Goal: Information Seeking & Learning: Learn about a topic

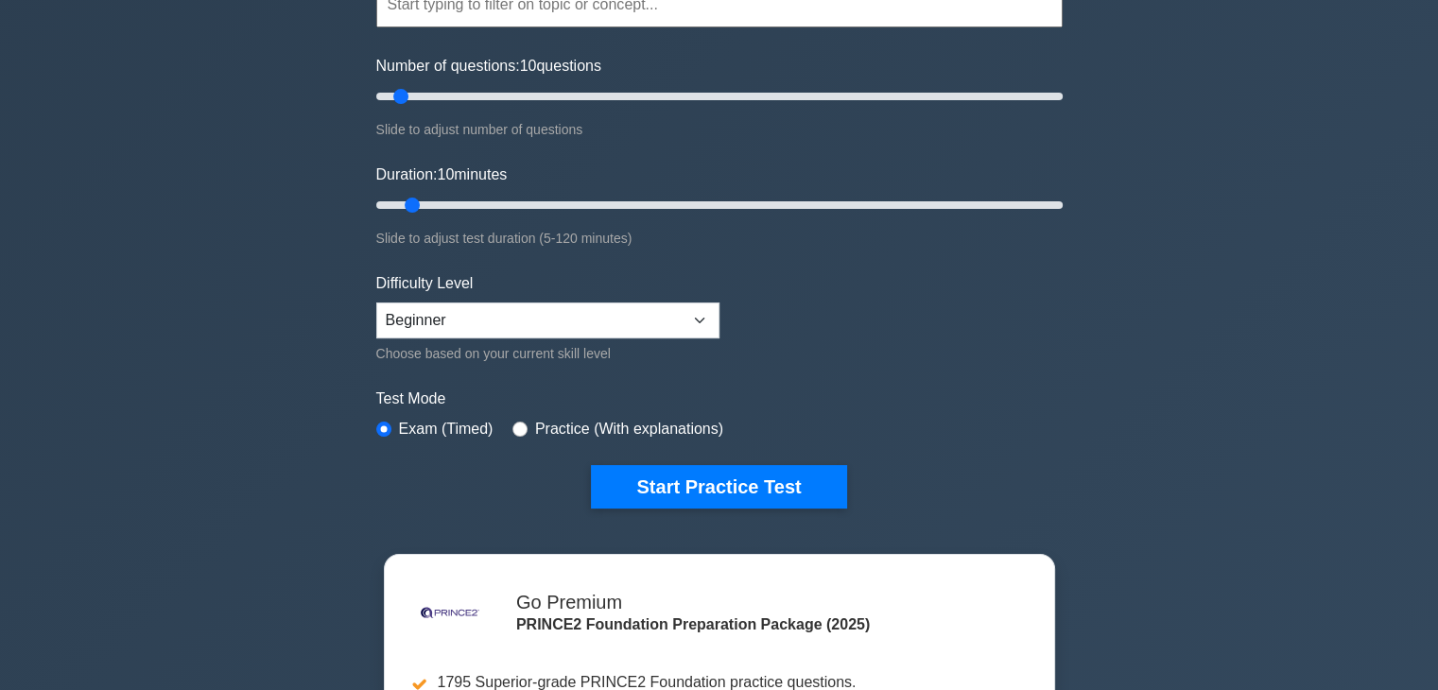
scroll to position [189, 0]
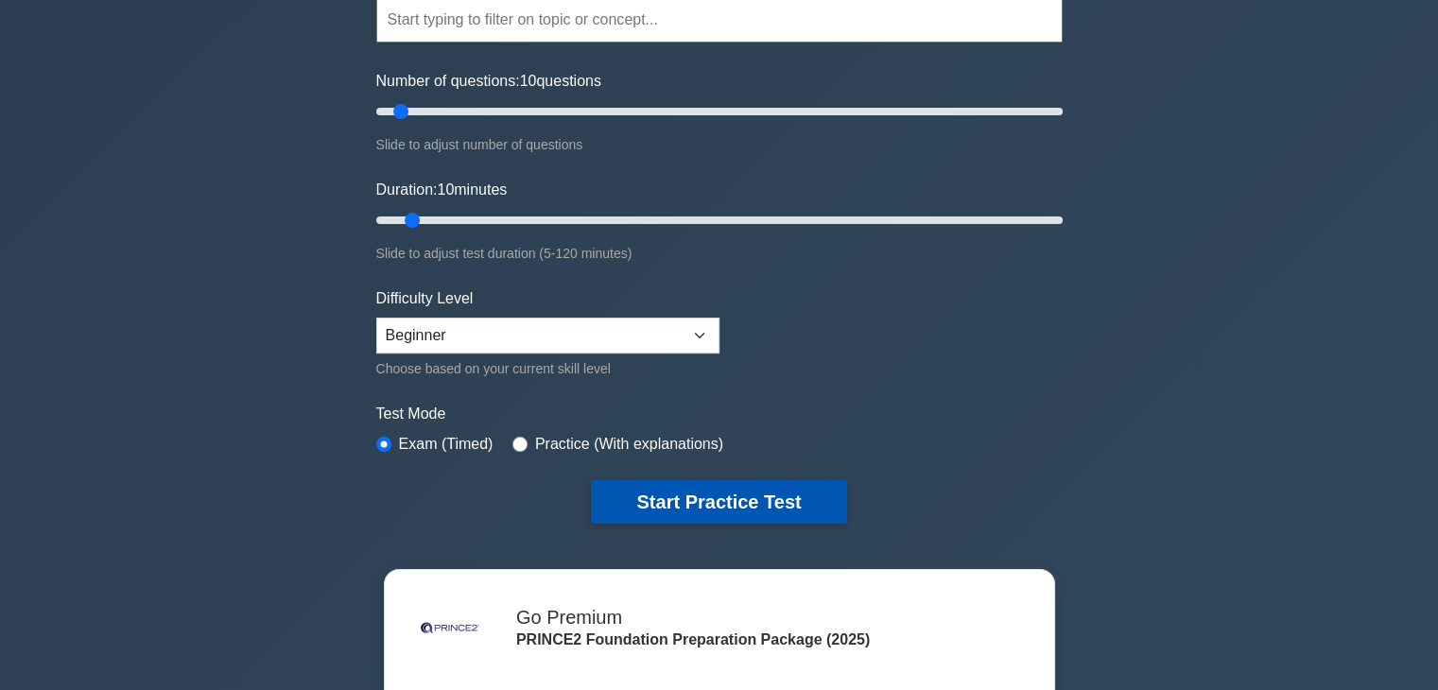
drag, startPoint x: 698, startPoint y: 492, endPoint x: 716, endPoint y: 492, distance: 18.0
click at [698, 492] on button "Start Practice Test" at bounding box center [718, 501] width 255 height 43
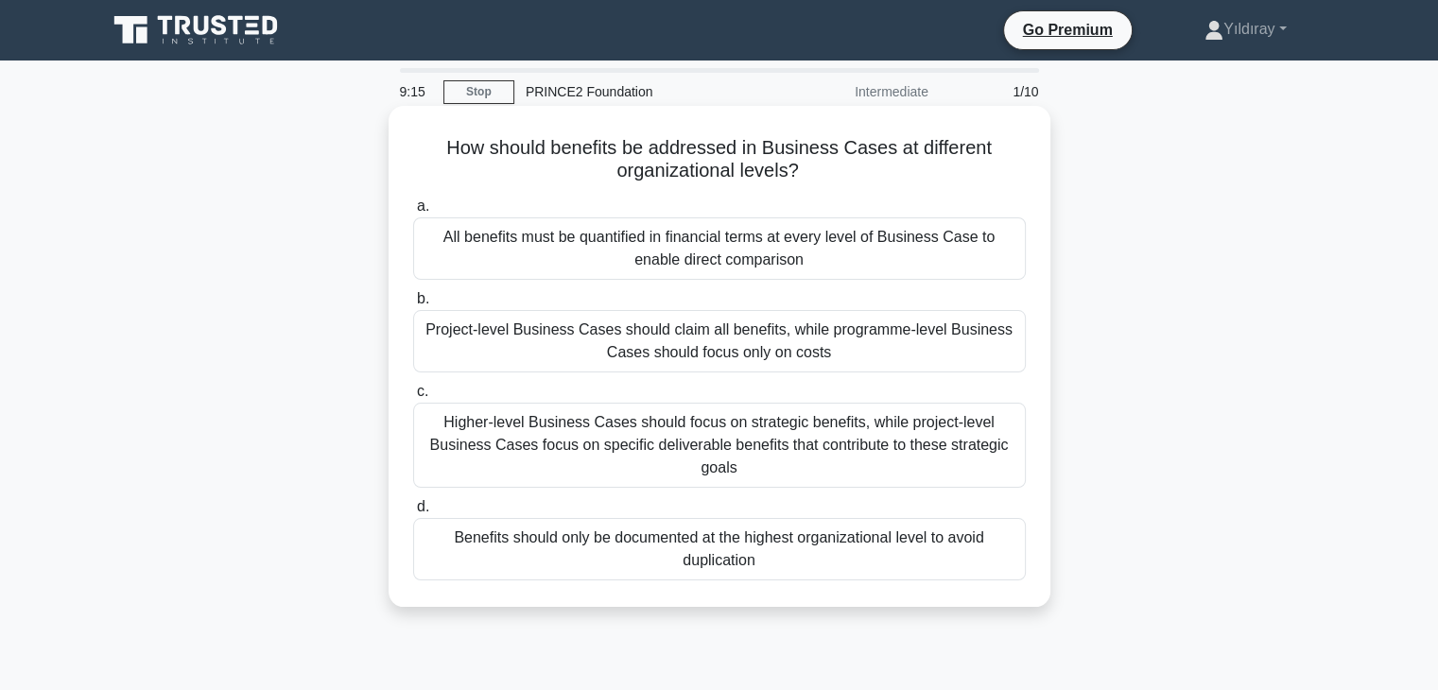
click at [868, 443] on div "Higher-level Business Cases should focus on strategic benefits, while project-l…" at bounding box center [719, 445] width 613 height 85
click at [413, 398] on input "c. Higher-level Business Cases should focus on strategic benefits, while projec…" at bounding box center [413, 392] width 0 height 12
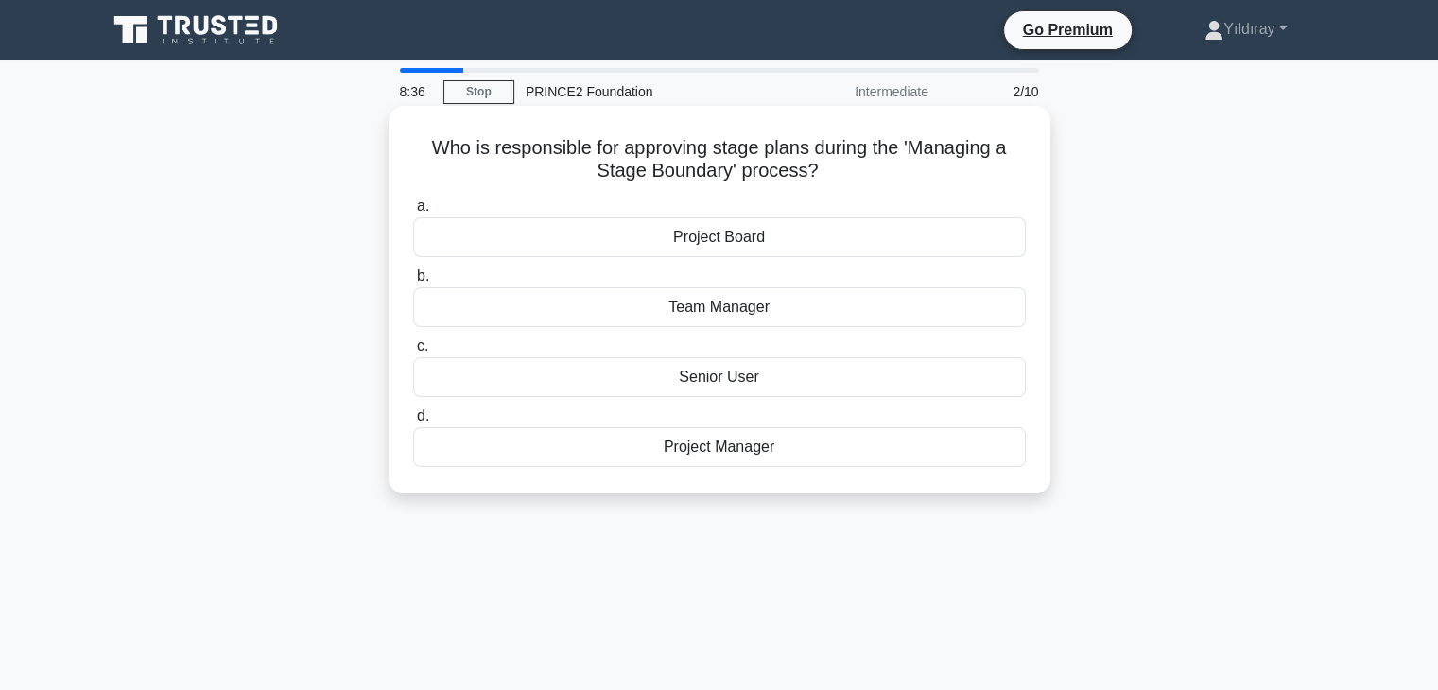
click at [768, 242] on div "Project Board" at bounding box center [719, 237] width 613 height 40
click at [413, 213] on input "a. Project Board" at bounding box center [413, 206] width 0 height 12
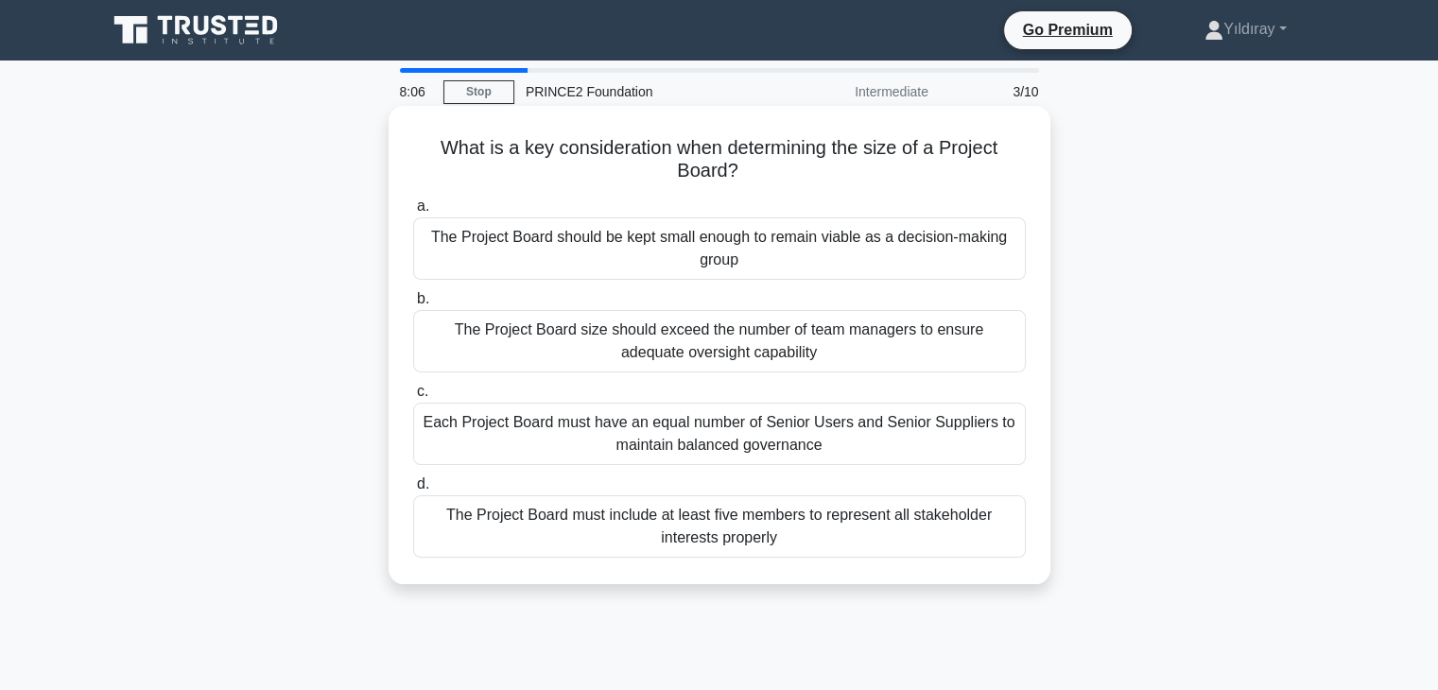
click at [881, 253] on div "The Project Board should be kept small enough to remain viable as a decision-ma…" at bounding box center [719, 248] width 613 height 62
click at [413, 213] on input "a. The Project Board should be kept small enough to remain viable as a decision…" at bounding box center [413, 206] width 0 height 12
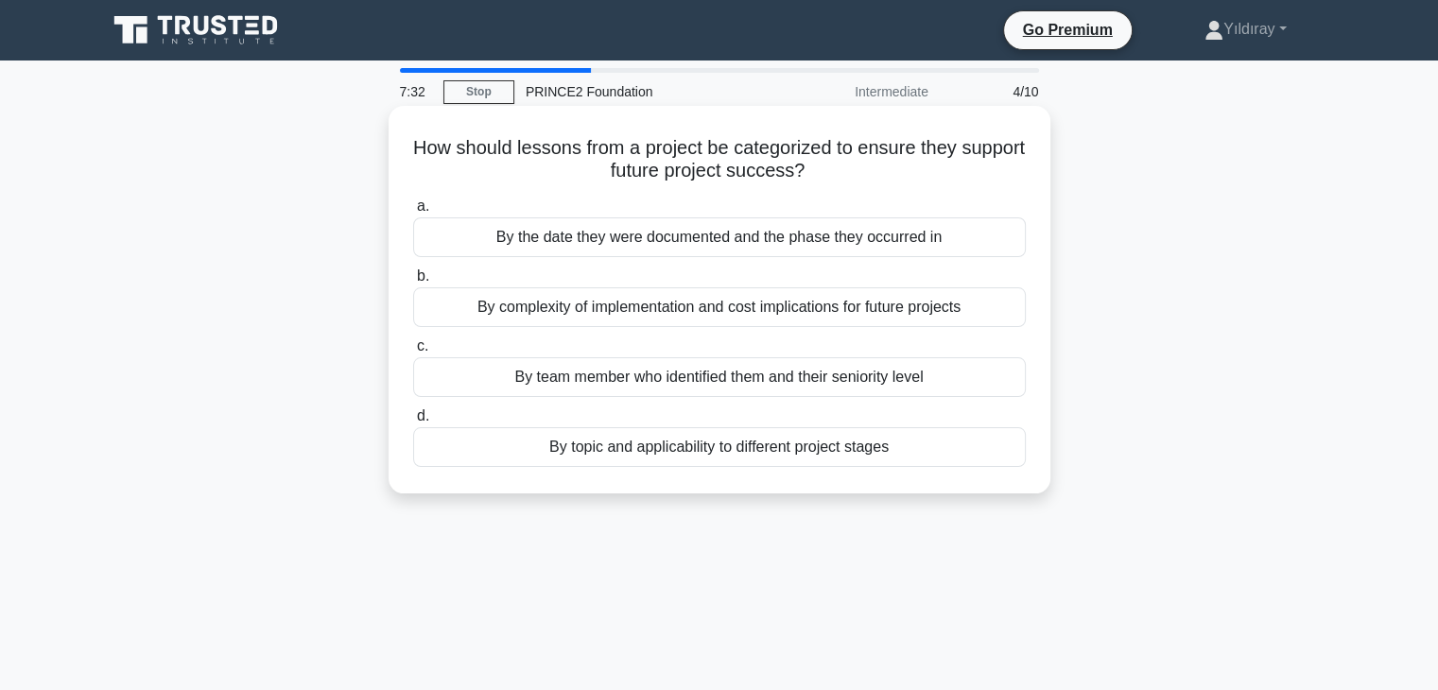
click at [867, 303] on div "By complexity of implementation and cost implications for future projects" at bounding box center [719, 307] width 613 height 40
click at [413, 283] on input "b. By complexity of implementation and cost implications for future projects" at bounding box center [413, 276] width 0 height 12
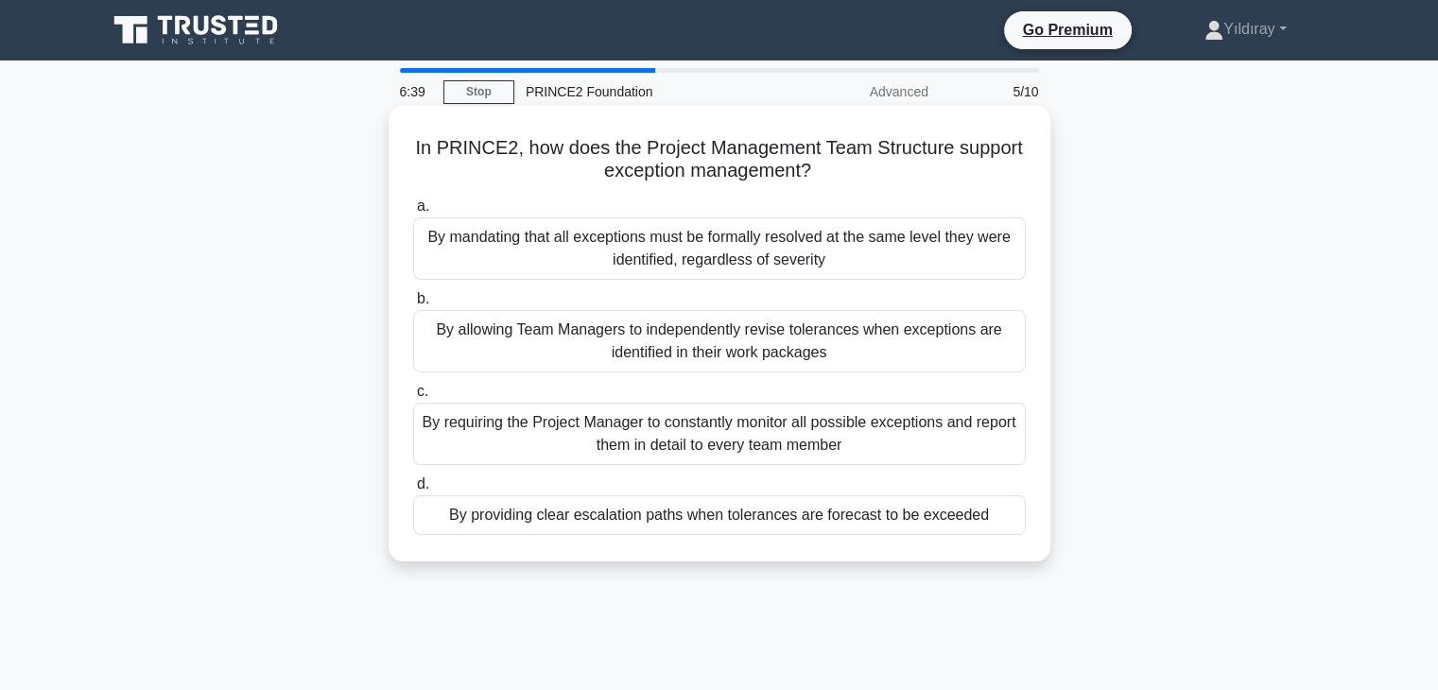
click at [899, 427] on div "By requiring the Project Manager to constantly monitor all possible exceptions …" at bounding box center [719, 434] width 613 height 62
click at [413, 398] on input "c. By requiring the Project Manager to constantly monitor all possible exceptio…" at bounding box center [413, 392] width 0 height 12
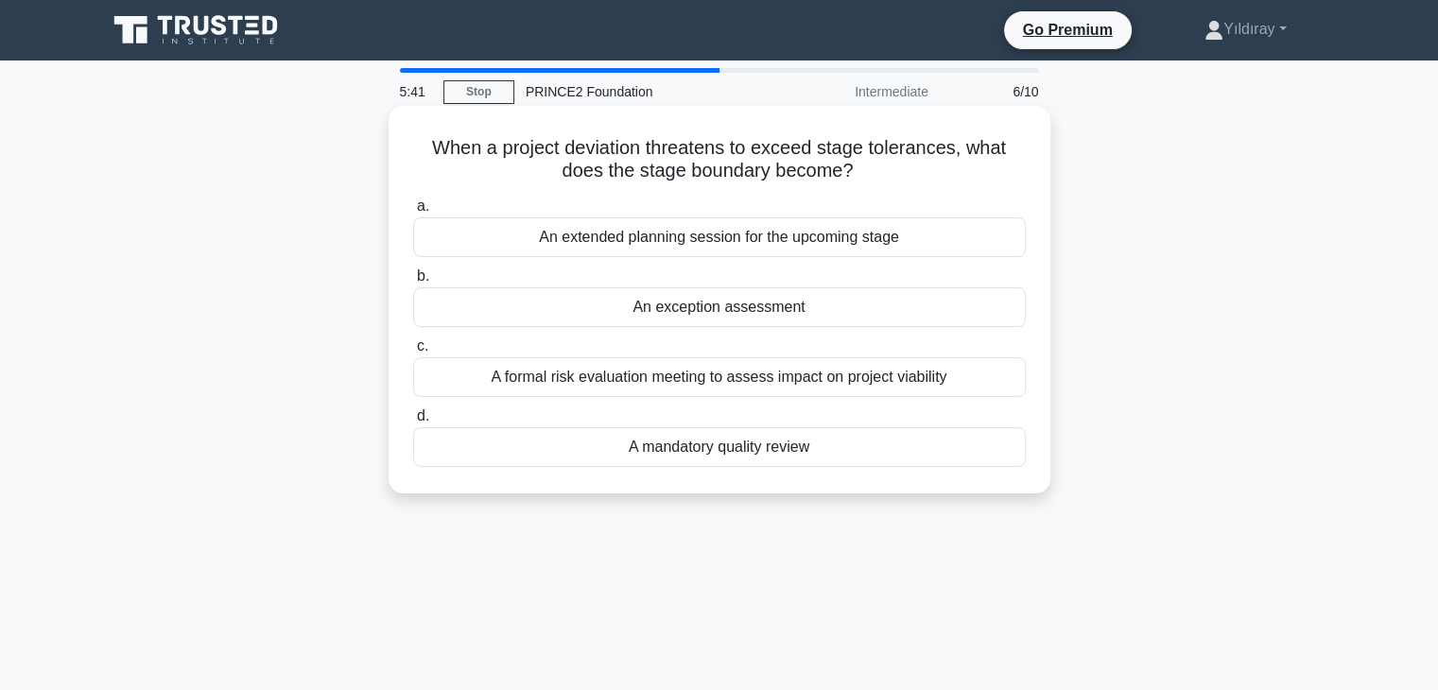
click at [748, 302] on div "An exception assessment" at bounding box center [719, 307] width 613 height 40
click at [413, 283] on input "b. An exception assessment" at bounding box center [413, 276] width 0 height 12
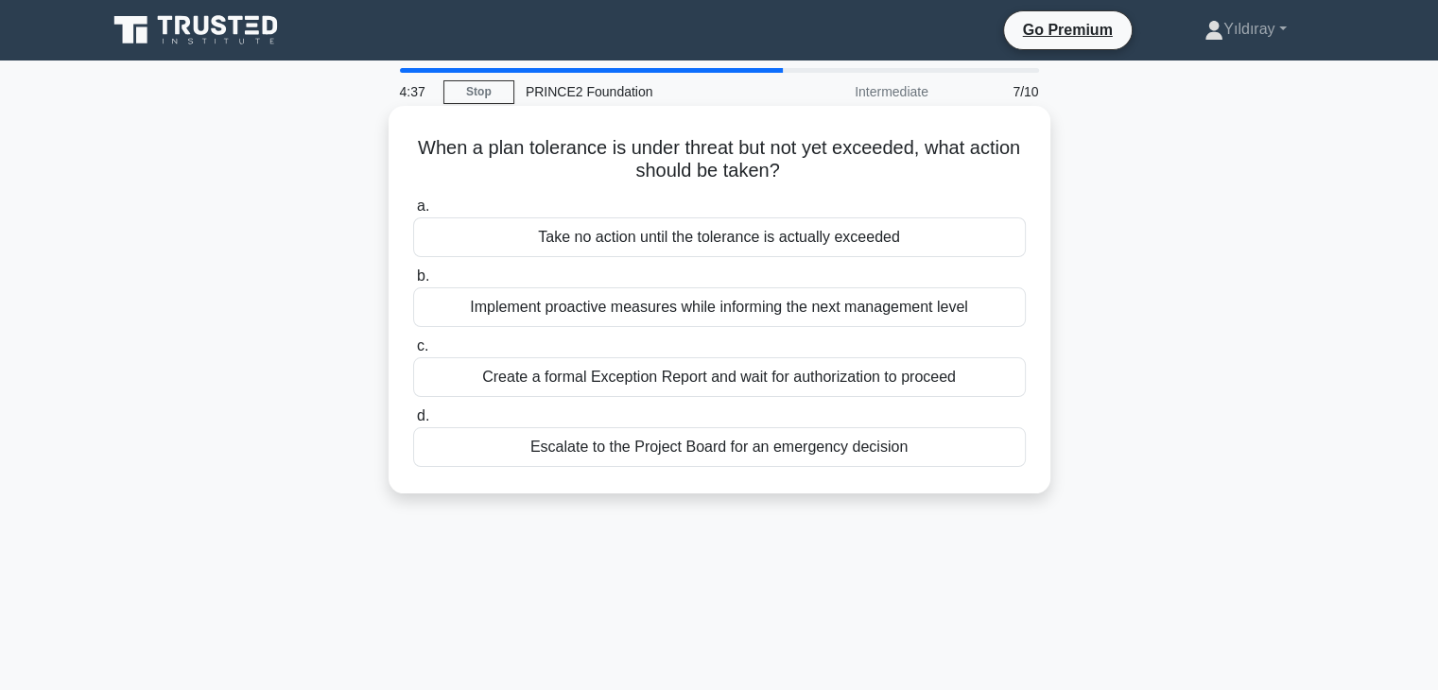
click at [908, 303] on div "Implement proactive measures while informing the next management level" at bounding box center [719, 307] width 613 height 40
click at [413, 283] on input "b. Implement proactive measures while informing the next management level" at bounding box center [413, 276] width 0 height 12
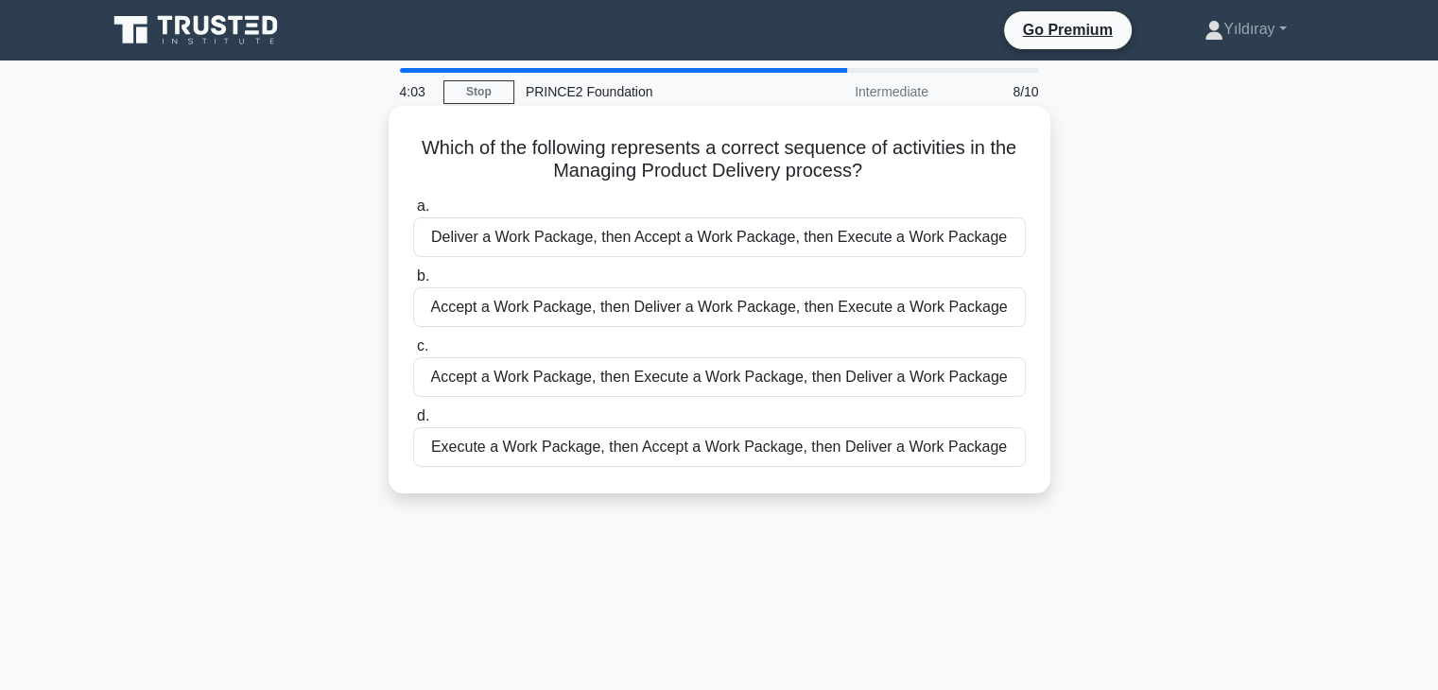
click at [837, 308] on div "Accept a Work Package, then Deliver a Work Package, then Execute a Work Package" at bounding box center [719, 307] width 613 height 40
click at [413, 283] on input "b. Accept a Work Package, then Deliver a Work Package, then Execute a Work Pack…" at bounding box center [413, 276] width 0 height 12
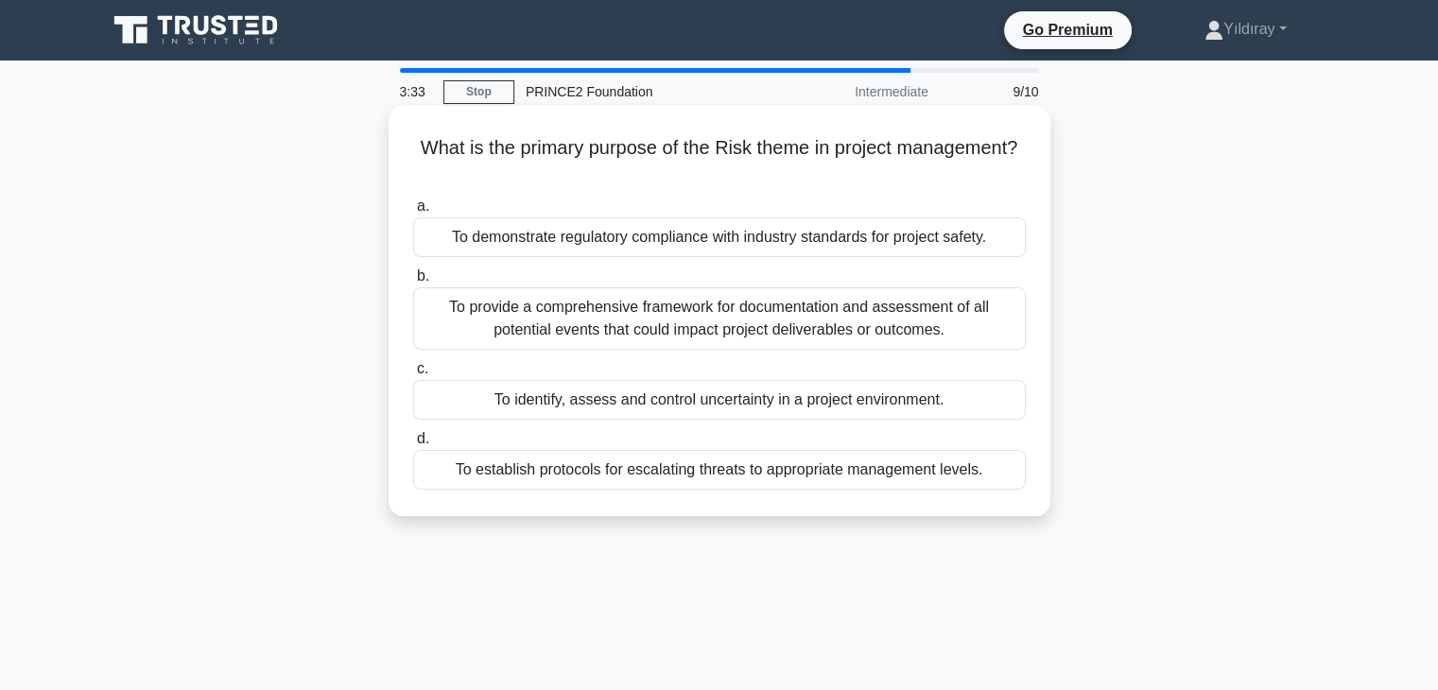
click at [716, 407] on div "To identify, assess and control uncertainty in a project environment." at bounding box center [719, 400] width 613 height 40
click at [413, 375] on input "c. To identify, assess and control uncertainty in a project environment." at bounding box center [413, 369] width 0 height 12
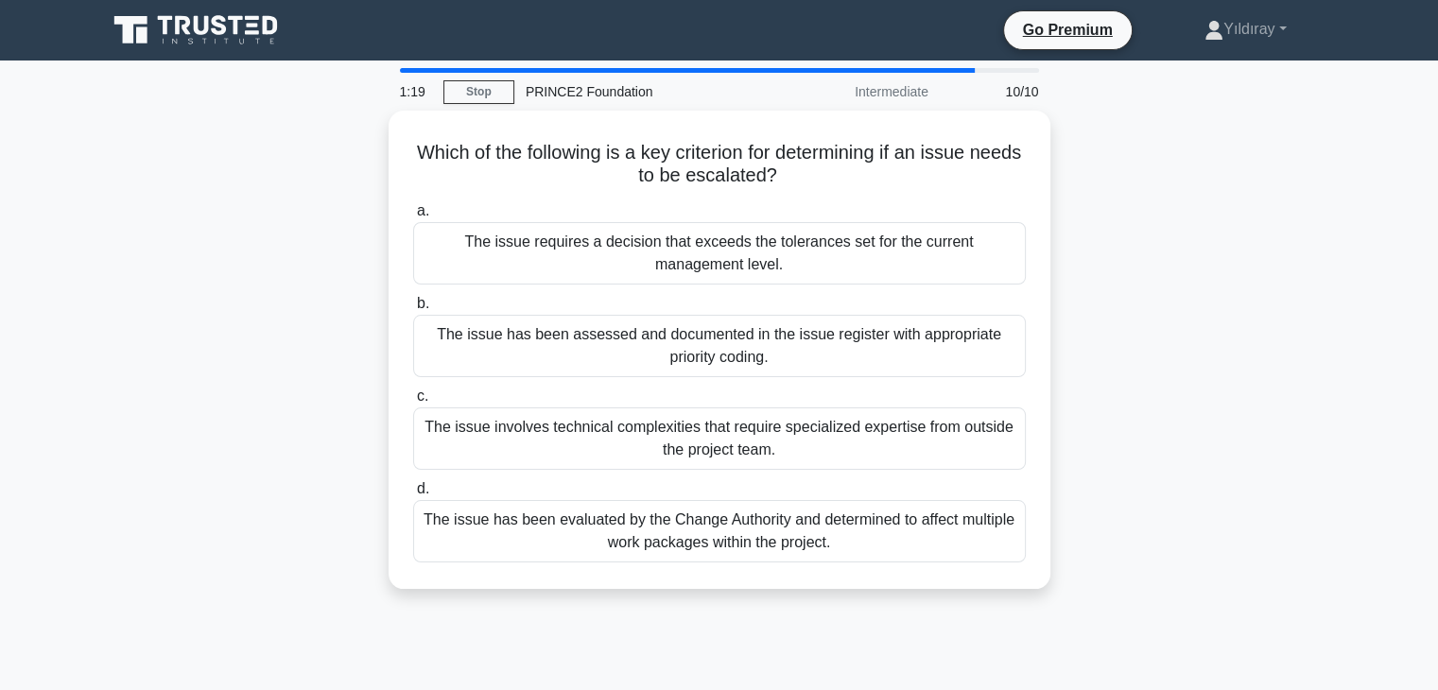
drag, startPoint x: 846, startPoint y: 250, endPoint x: 1051, endPoint y: 284, distance: 208.0
click at [845, 250] on div "The issue requires a decision that exceeds the tolerances set for the current m…" at bounding box center [719, 253] width 613 height 62
click at [413, 217] on input "a. The issue requires a decision that exceeds the tolerances set for the curren…" at bounding box center [413, 211] width 0 height 12
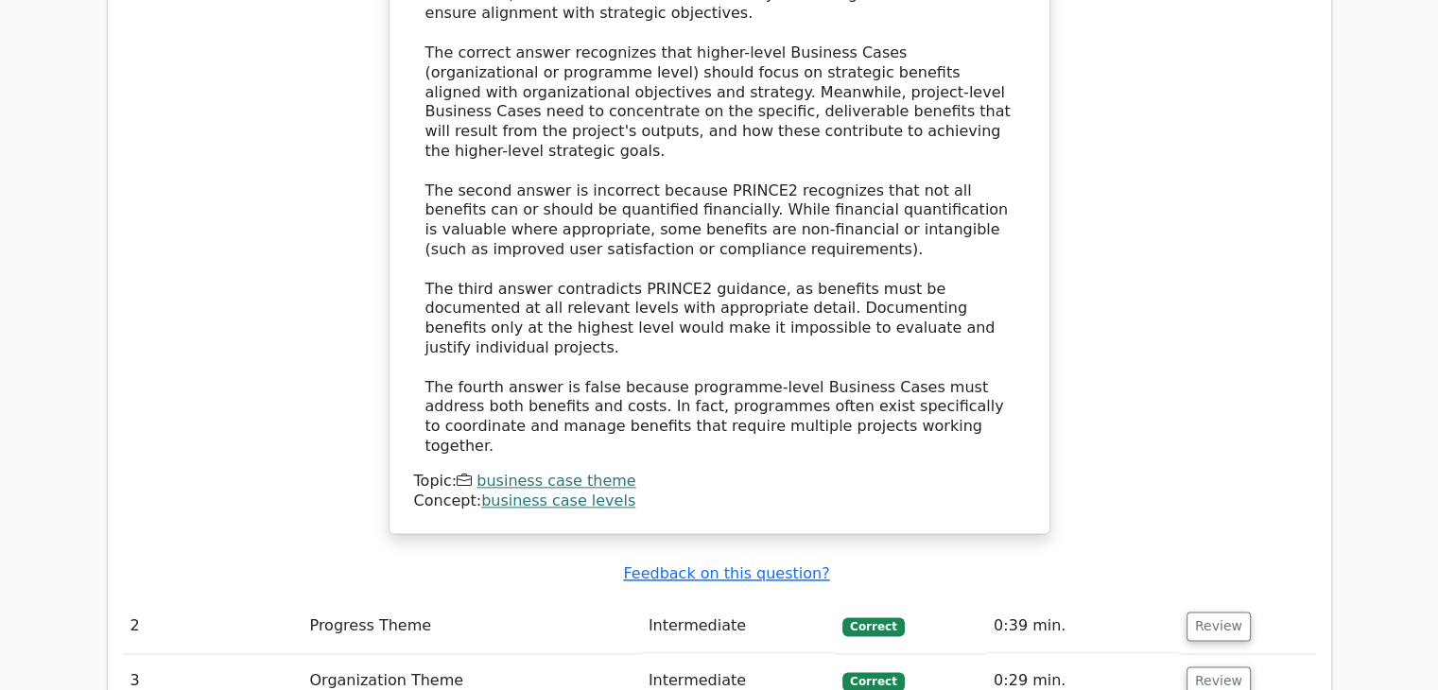
scroll to position [2288, 0]
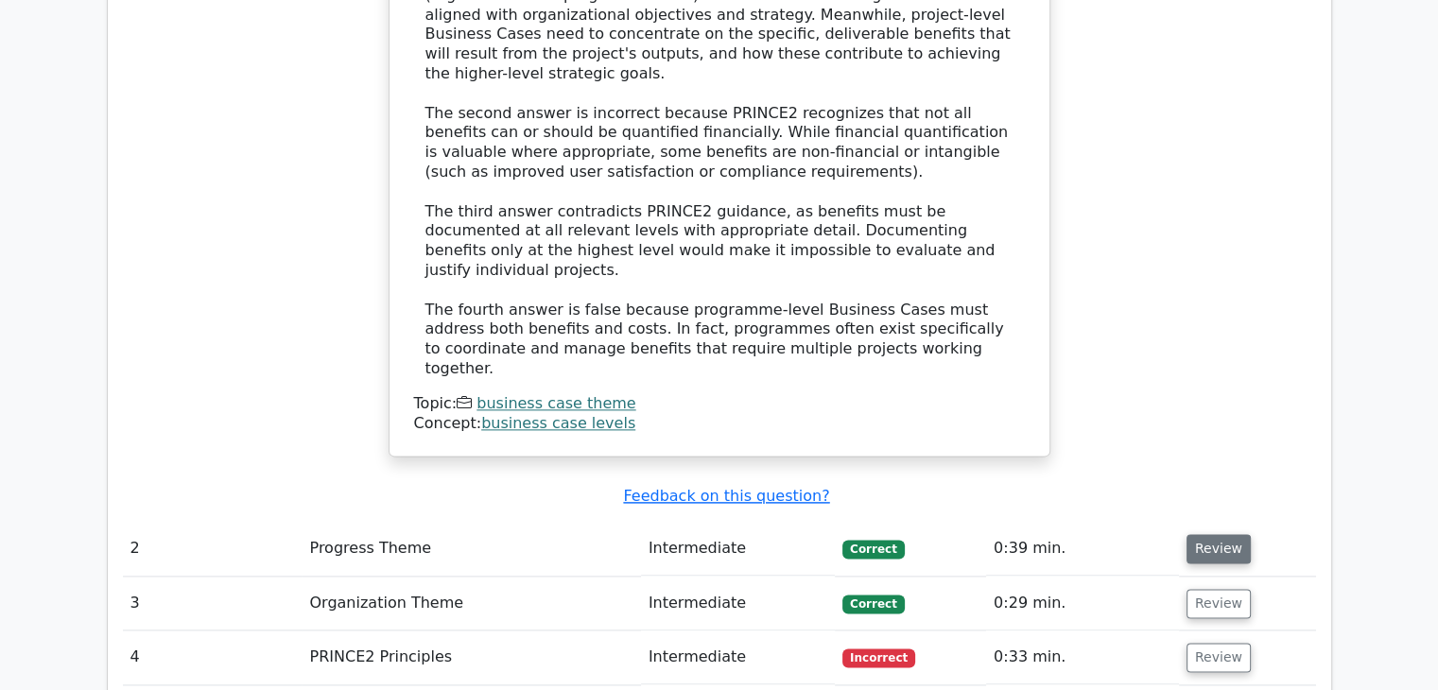
click at [1223, 534] on button "Review" at bounding box center [1219, 548] width 64 height 29
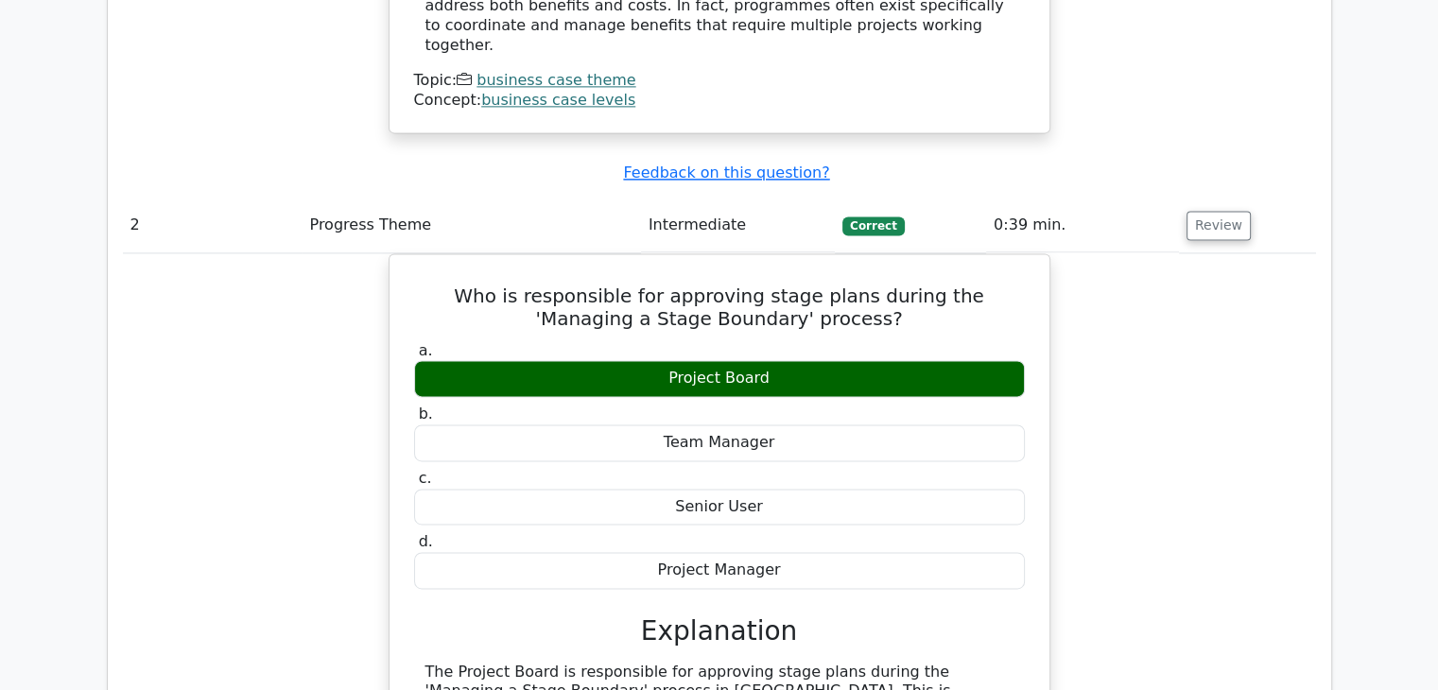
scroll to position [2628, 0]
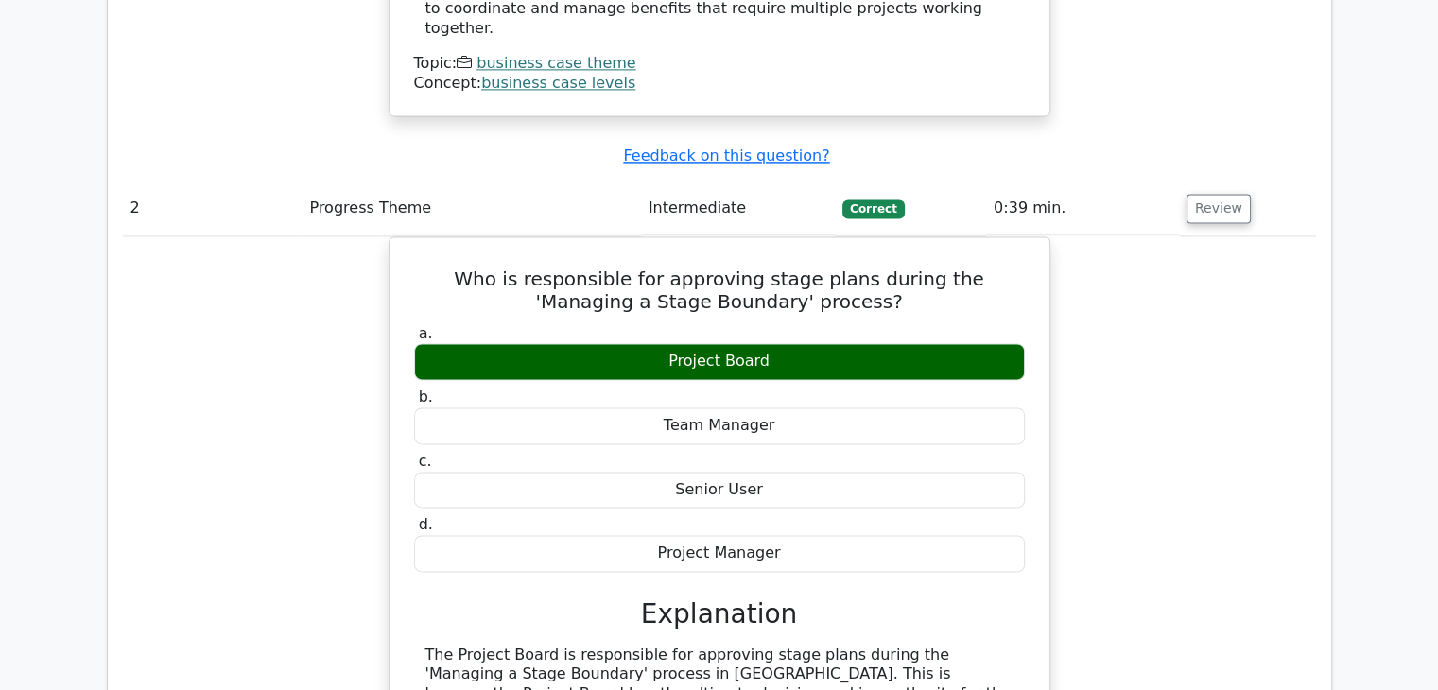
click at [1099, 521] on div "Who is responsible for approving stage plans during the 'Managing a Stage Bound…" at bounding box center [719, 688] width 1193 height 904
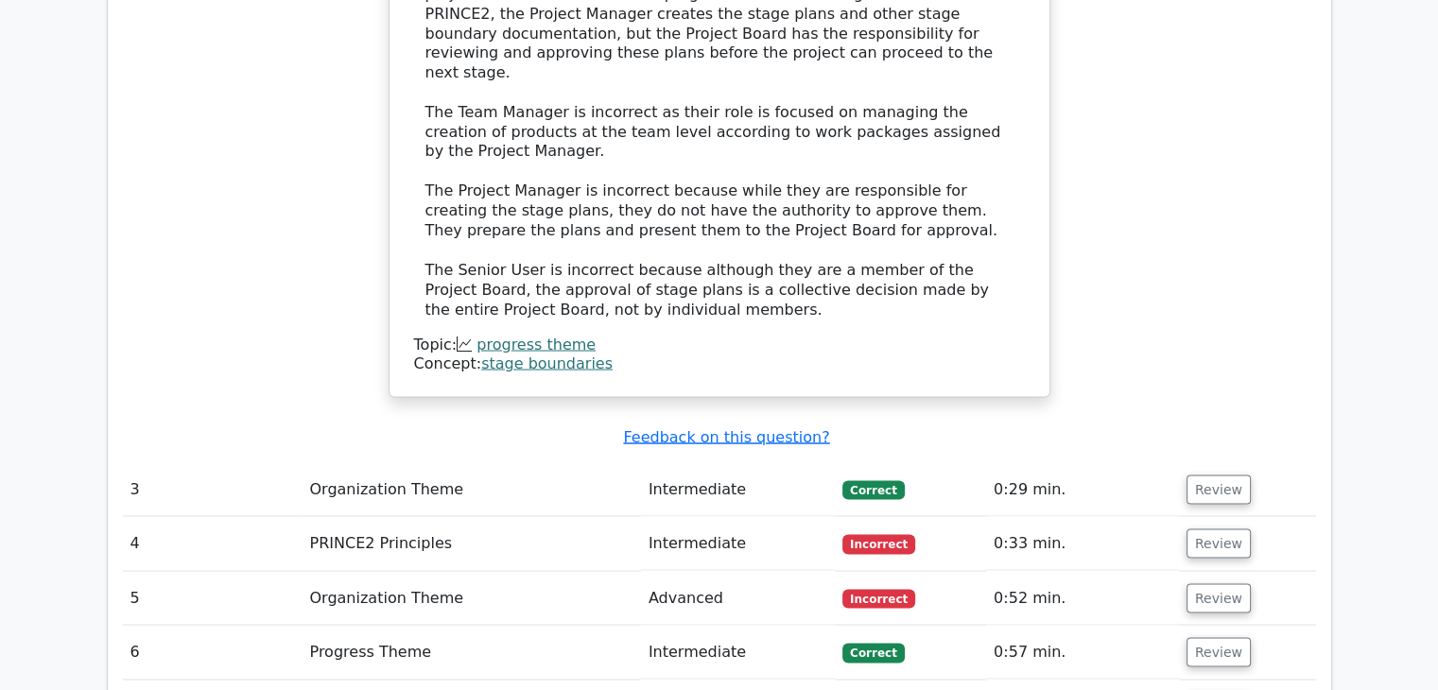
scroll to position [3385, 0]
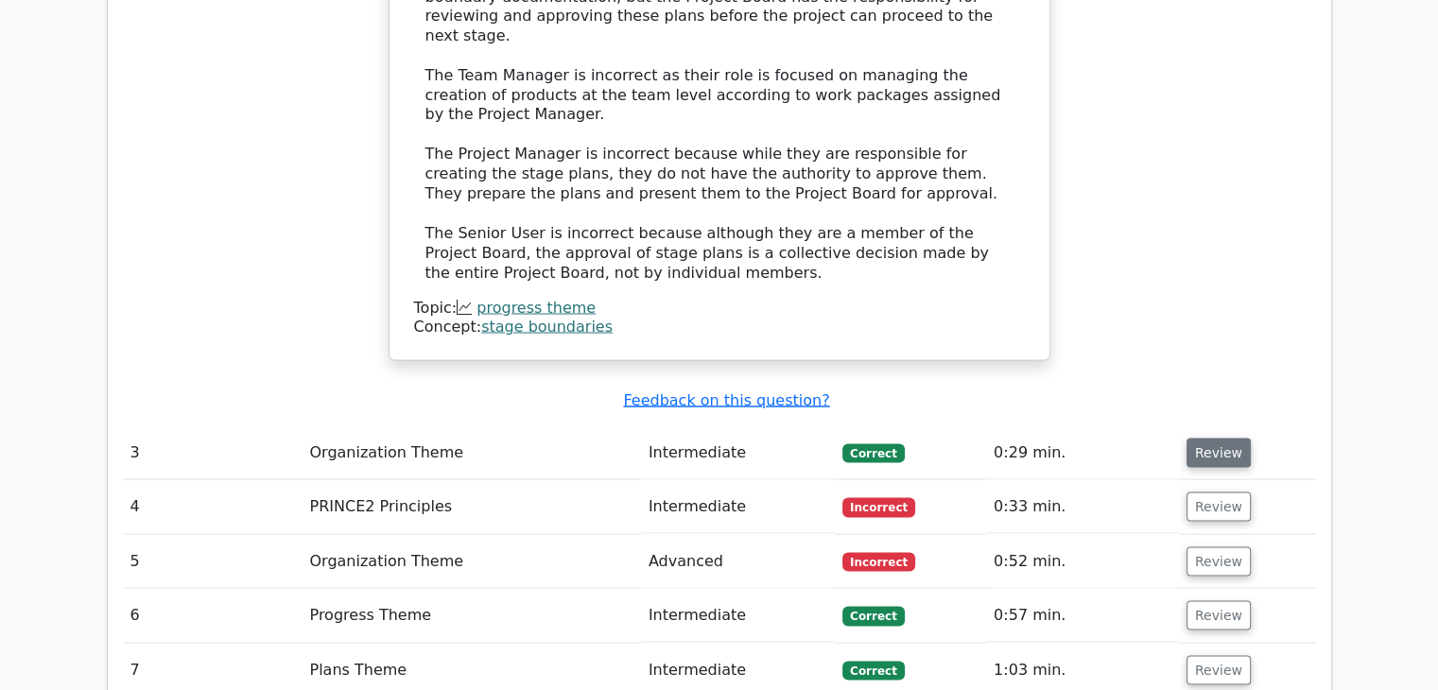
click at [1212, 438] on button "Review" at bounding box center [1219, 452] width 64 height 29
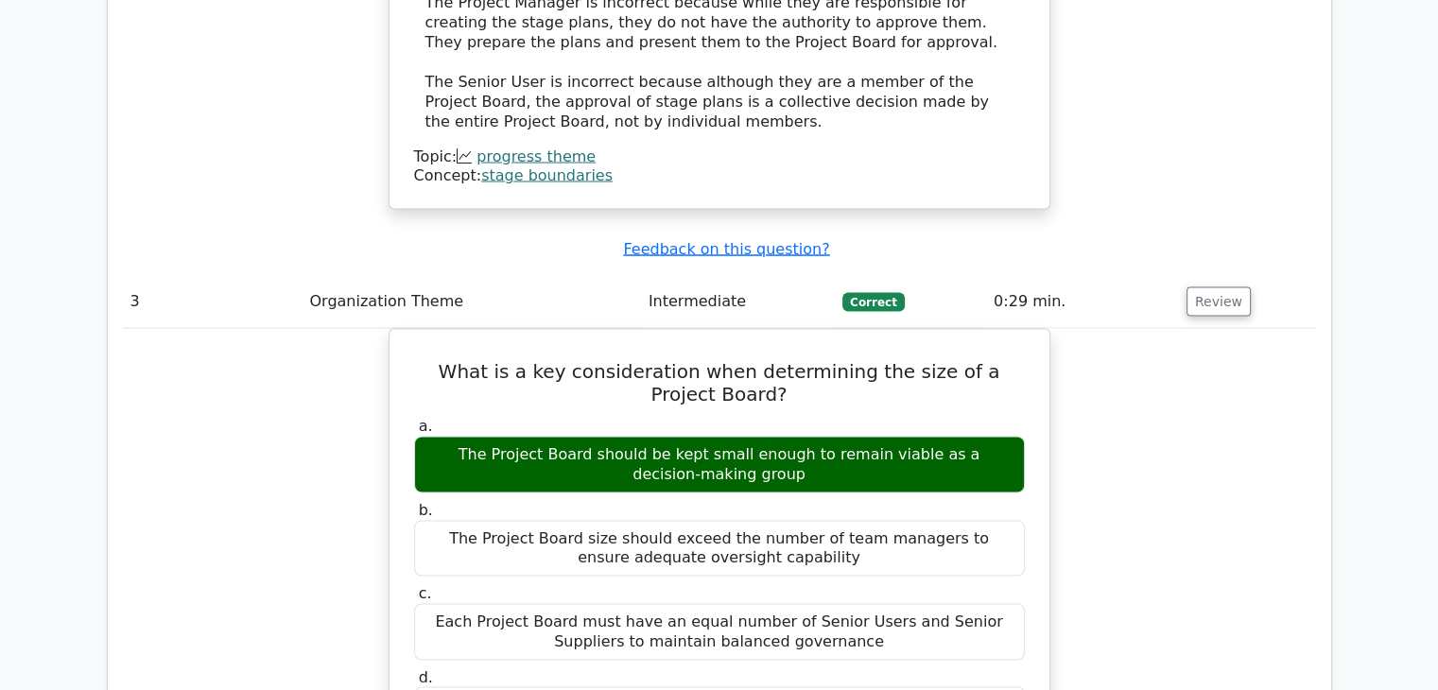
scroll to position [3574, 0]
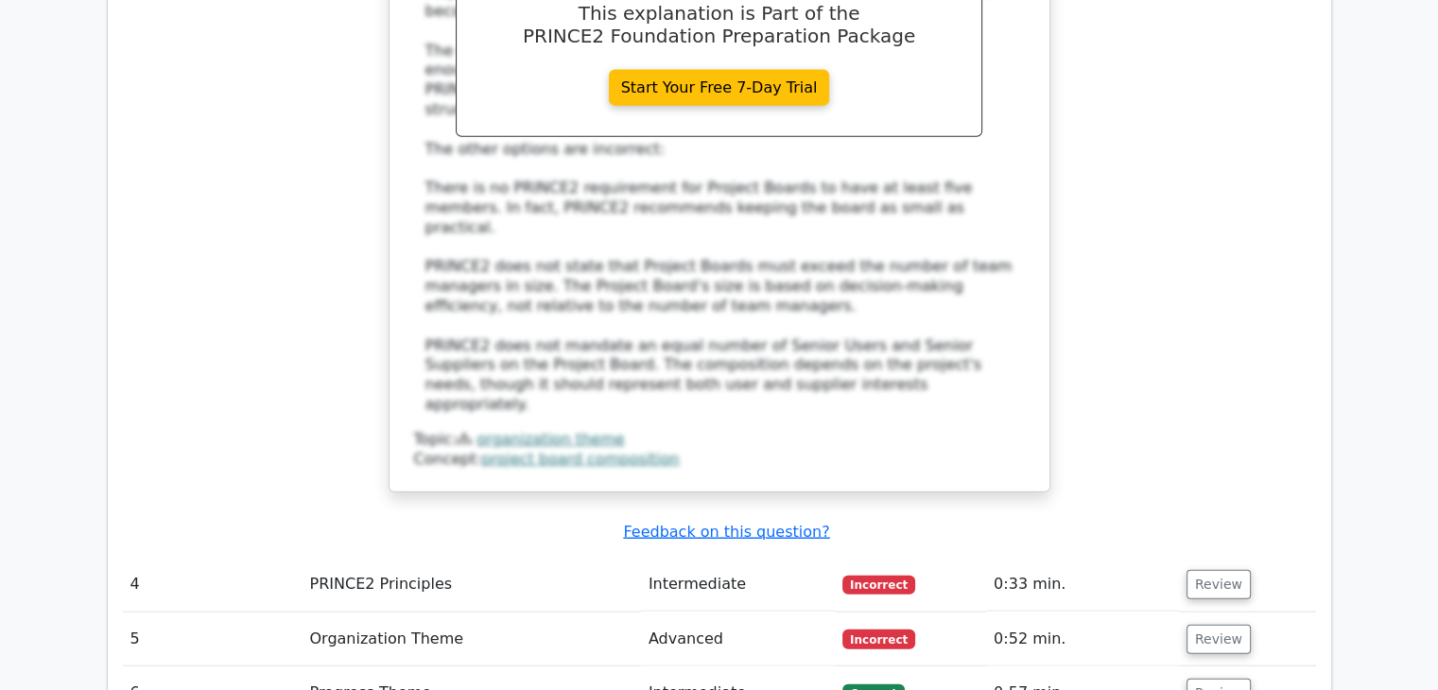
scroll to position [4444, 0]
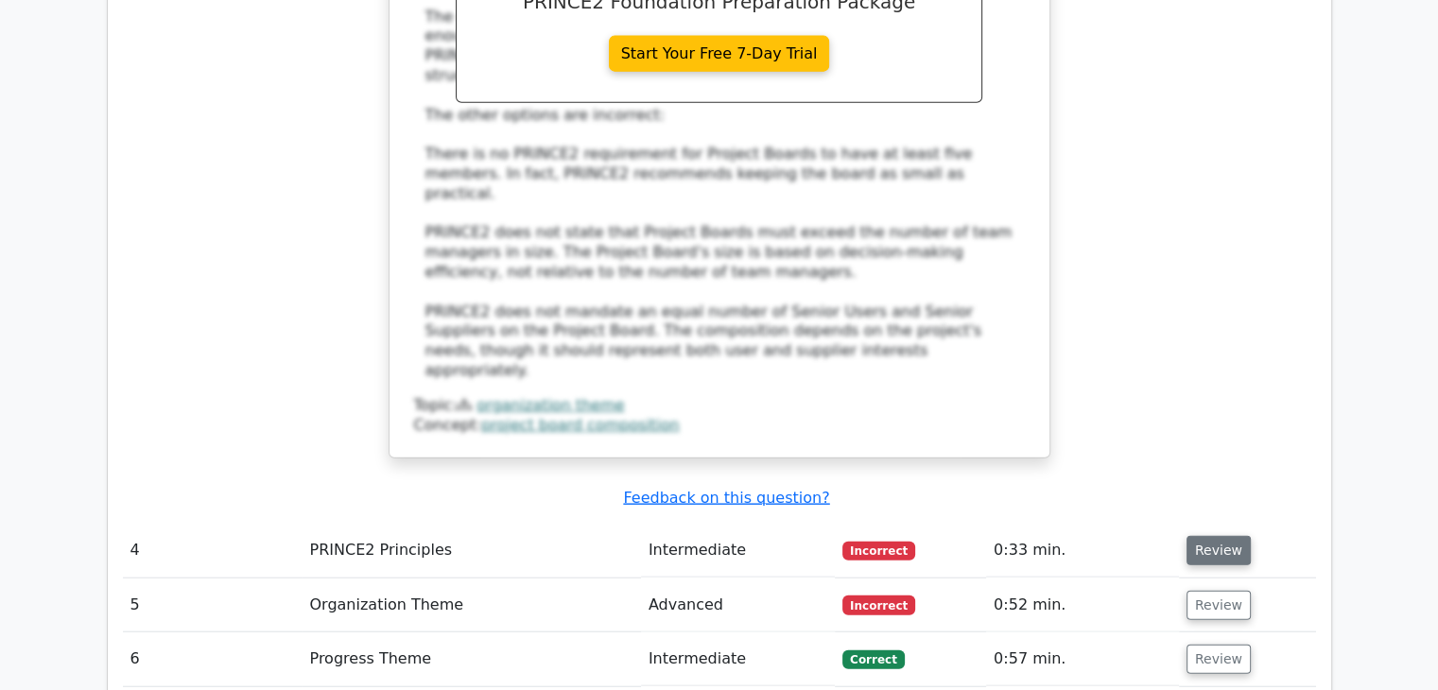
click at [1208, 536] on button "Review" at bounding box center [1219, 550] width 64 height 29
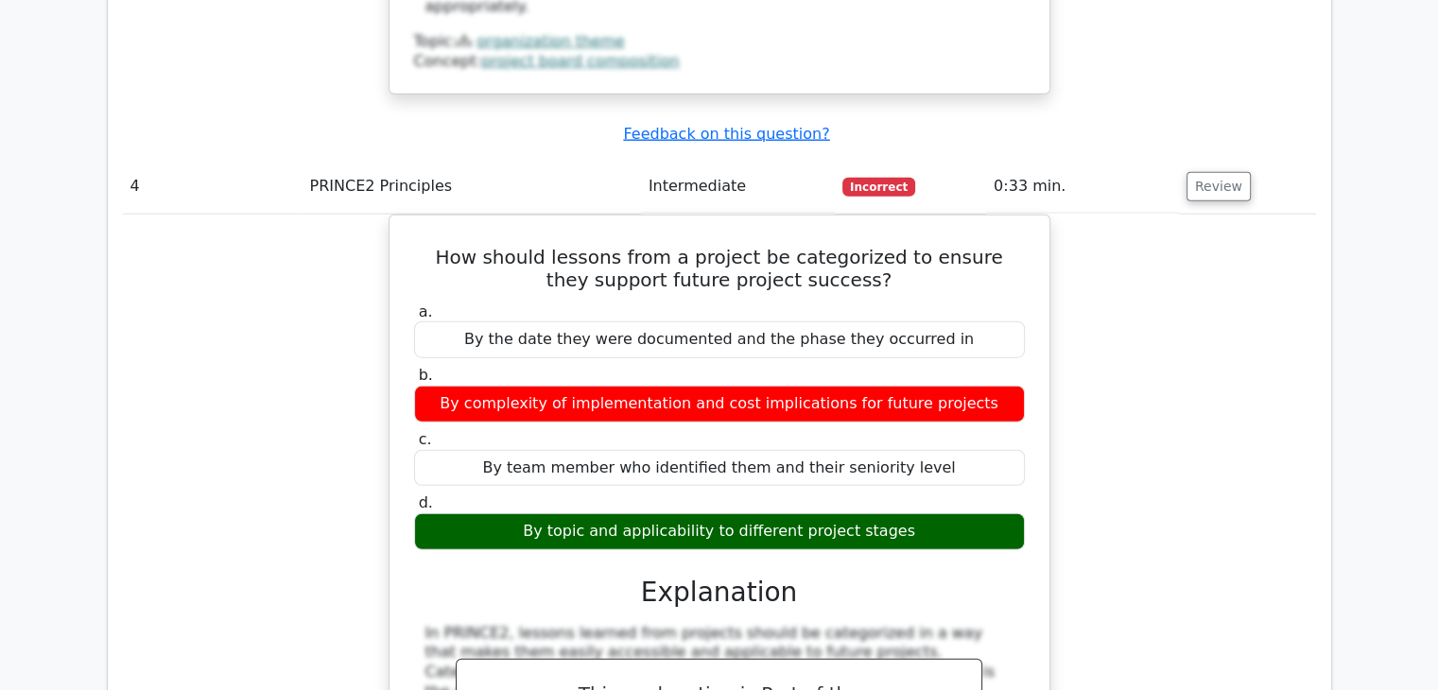
scroll to position [4822, 0]
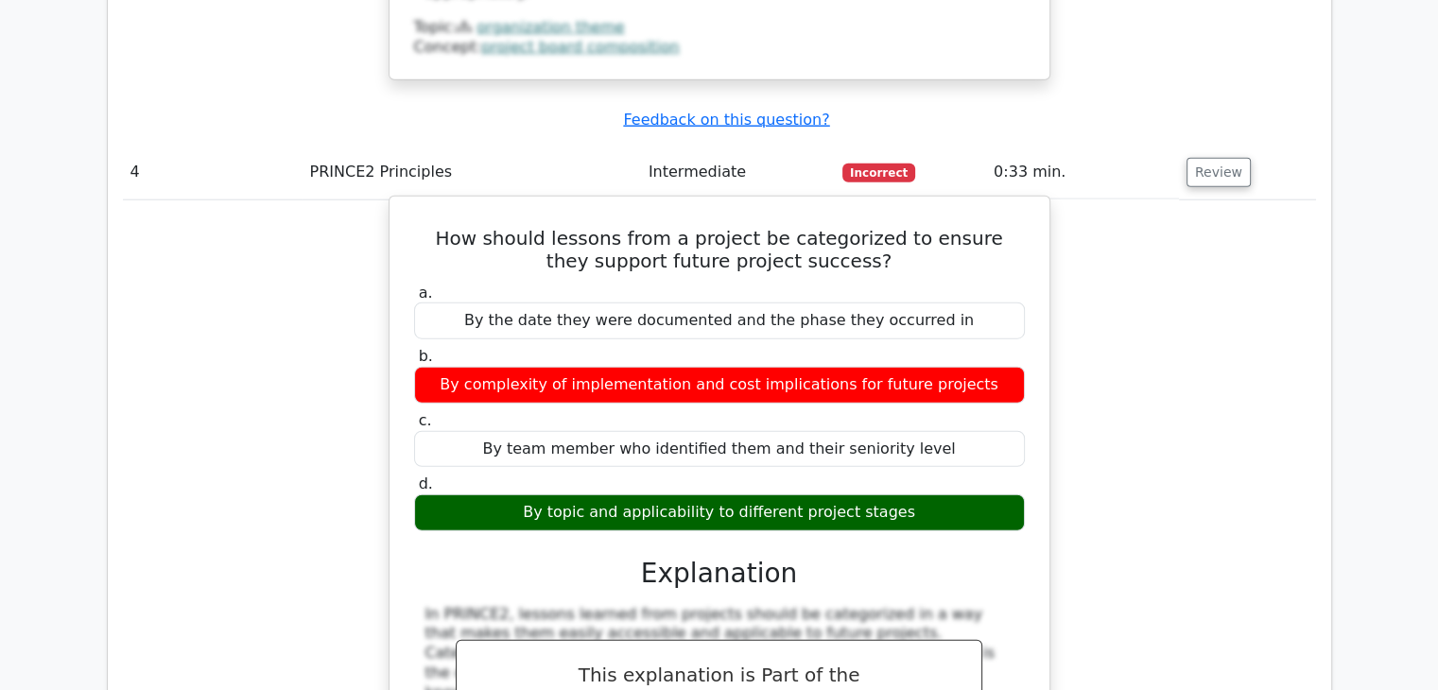
drag, startPoint x: 542, startPoint y: 296, endPoint x: 899, endPoint y: 304, distance: 357.5
click at [899, 494] on div "By topic and applicability to different project stages" at bounding box center [719, 512] width 611 height 37
copy div "By topic and applicability to different project stages"
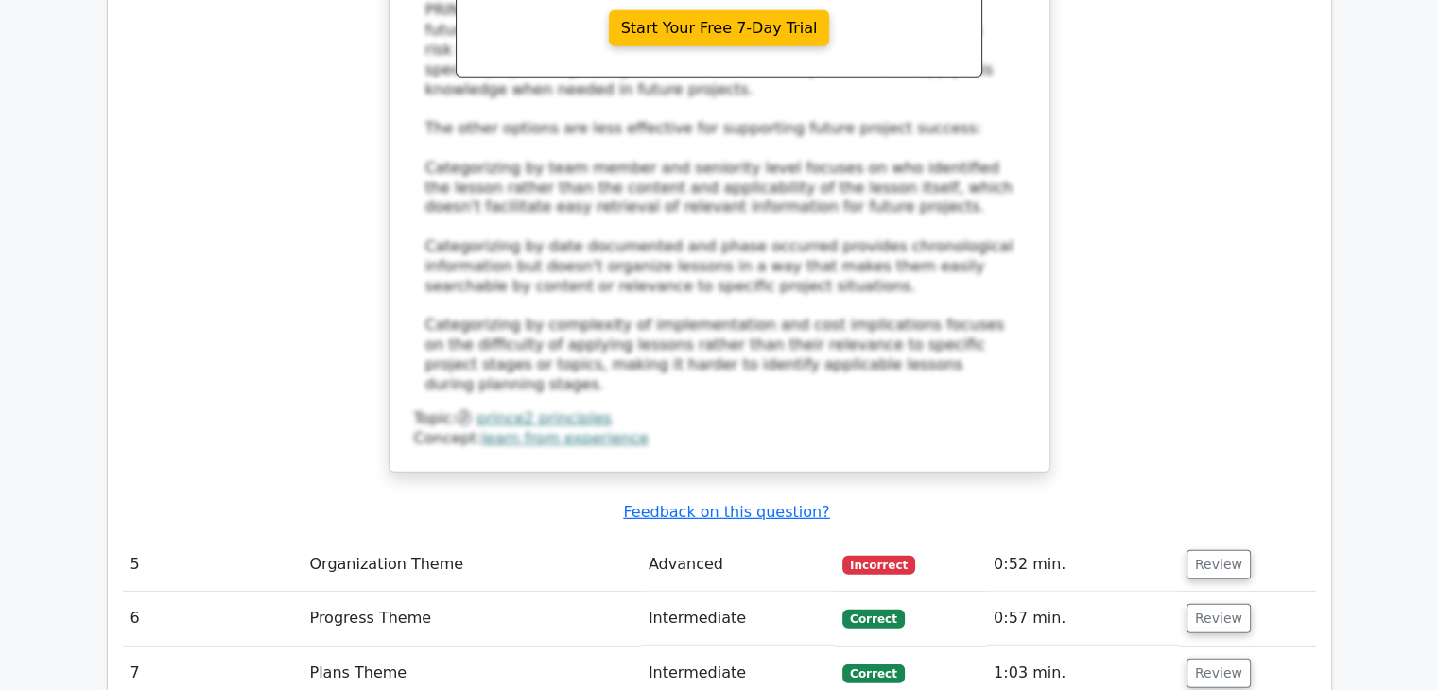
scroll to position [5578, 0]
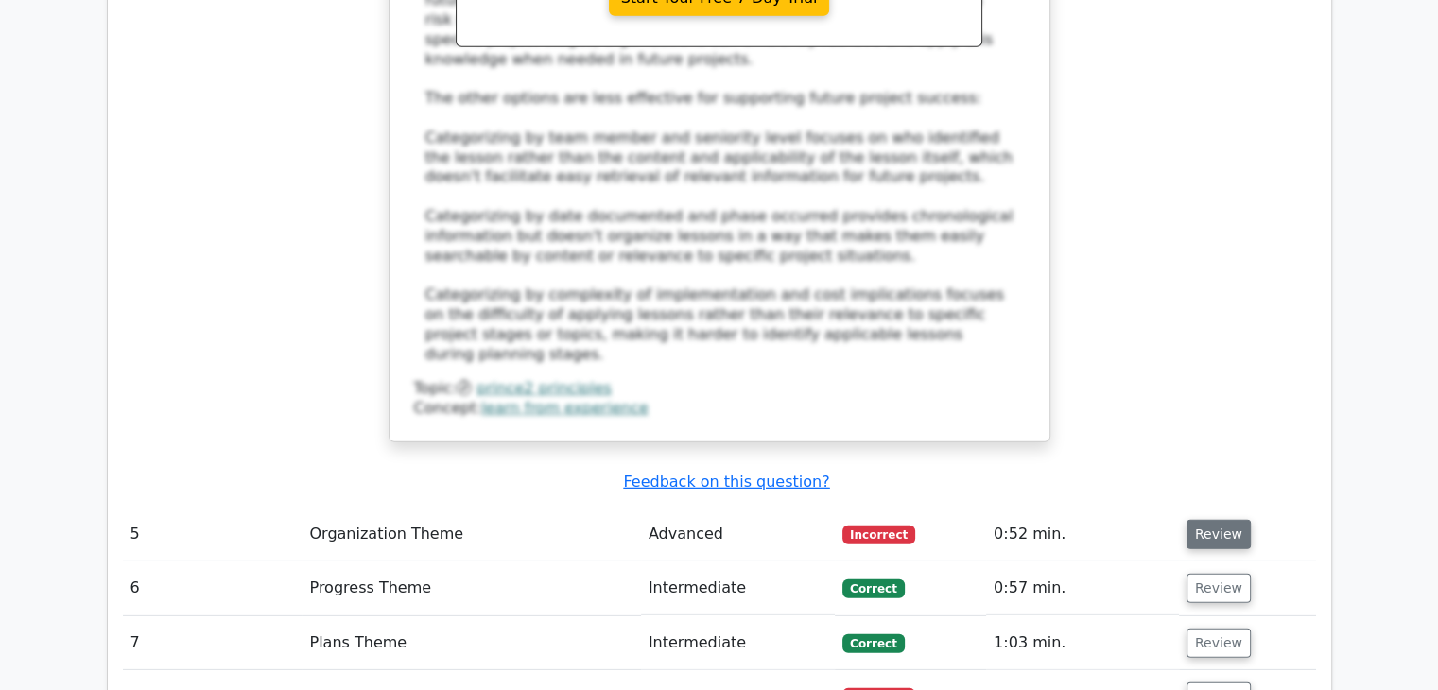
click at [1222, 520] on button "Review" at bounding box center [1219, 534] width 64 height 29
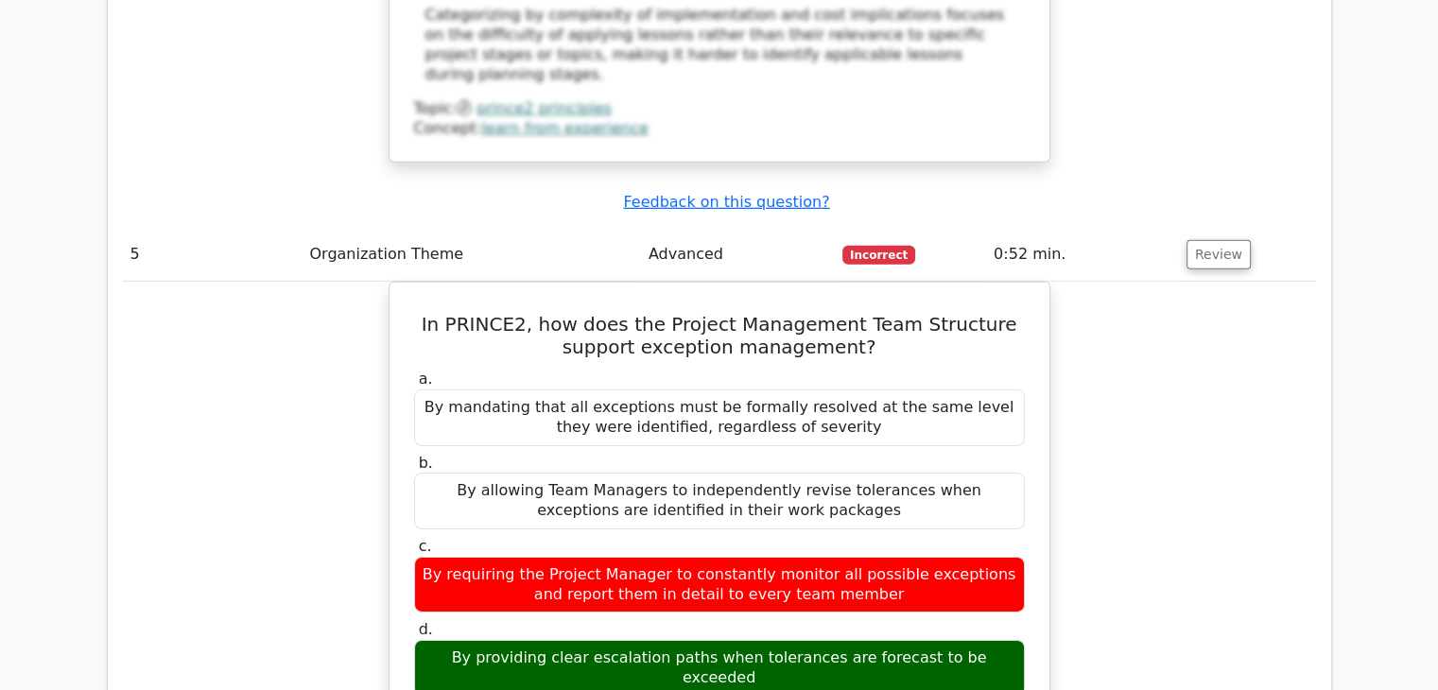
scroll to position [5862, 0]
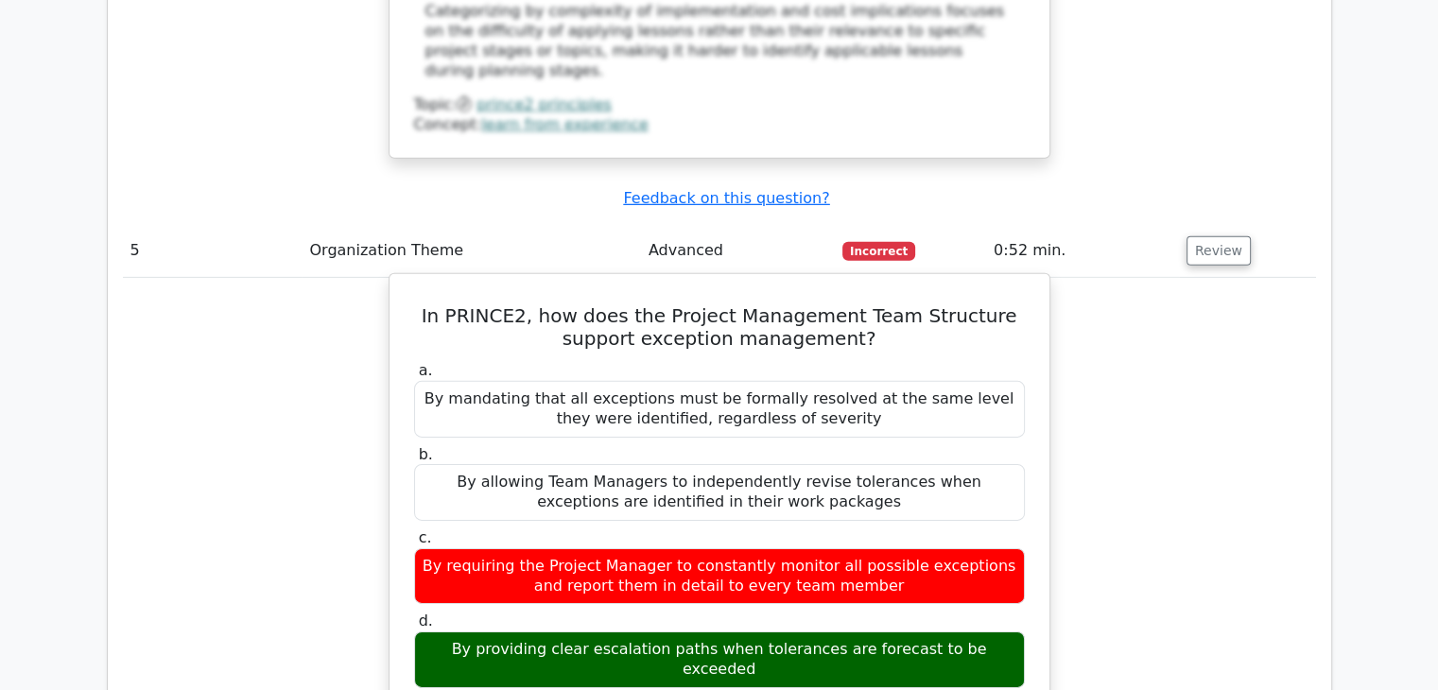
drag, startPoint x: 442, startPoint y: 391, endPoint x: 994, endPoint y: 394, distance: 551.2
click at [994, 632] on div "By providing clear escalation paths when tolerances are forecast to be exceeded" at bounding box center [719, 660] width 611 height 57
copy div "By providing clear escalation paths when tolerances are forecast to be exceeded"
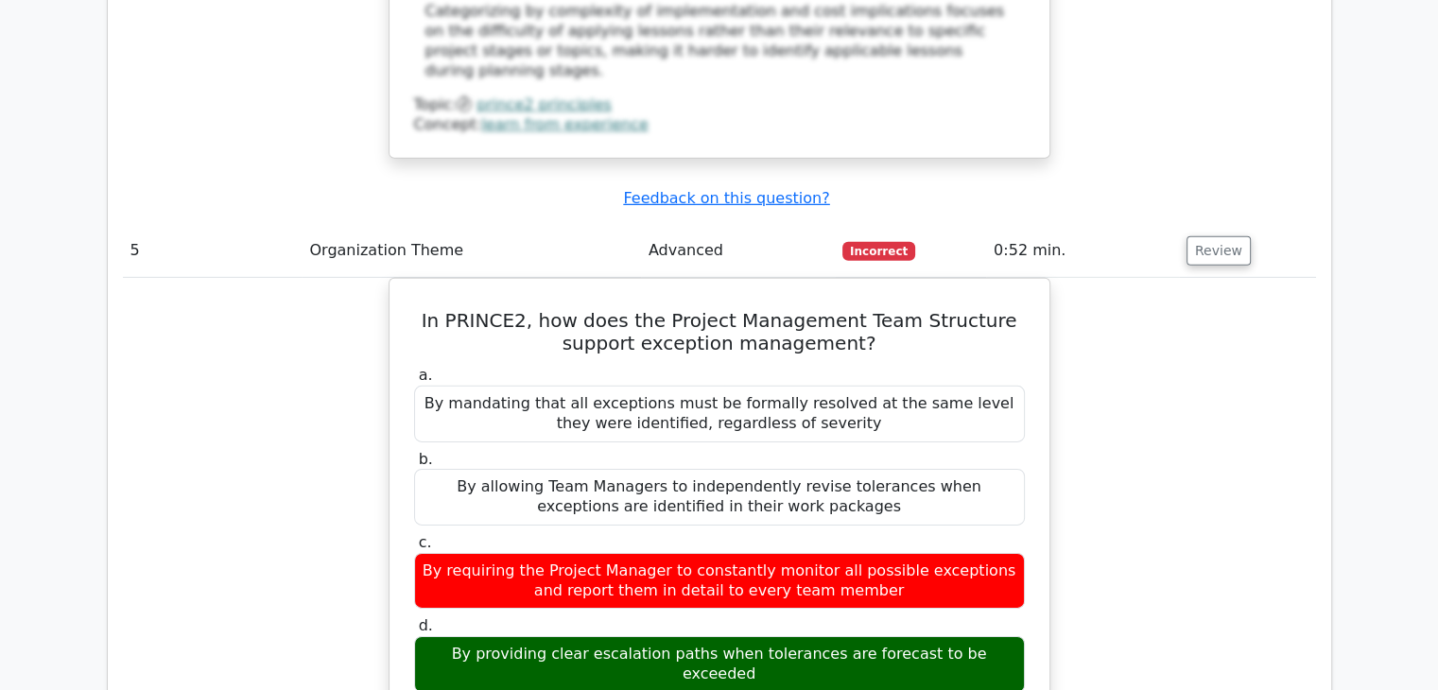
click at [1253, 278] on div "In PRINCE2, how does the Project Management Team Structure support exception ma…" at bounding box center [719, 700] width 1193 height 844
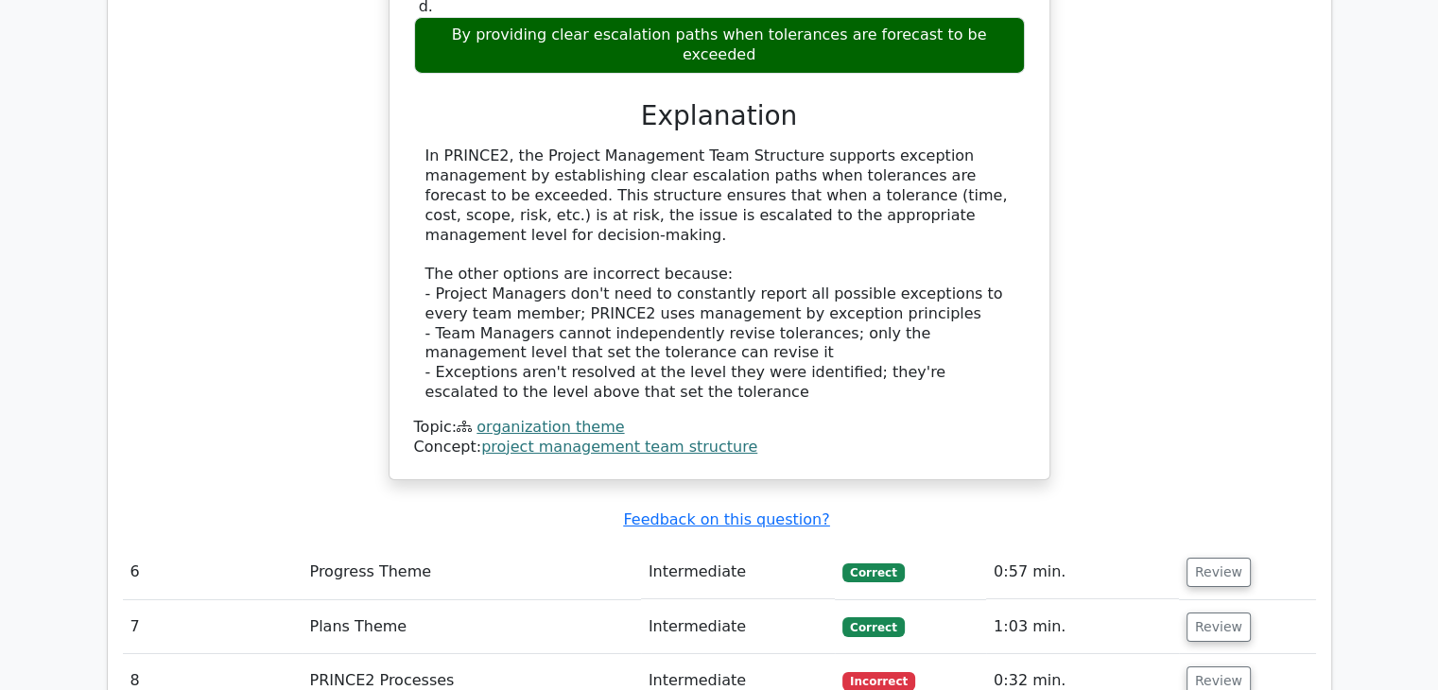
scroll to position [6524, 0]
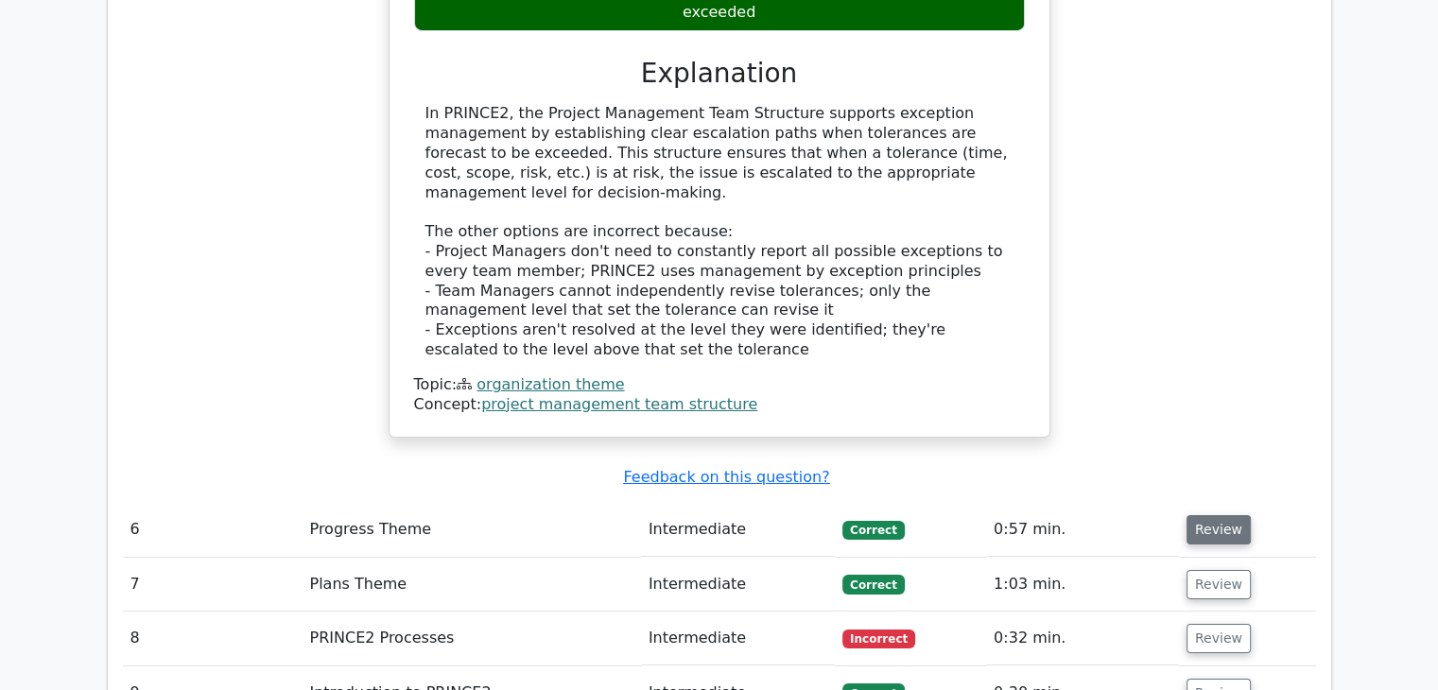
click at [1207, 515] on button "Review" at bounding box center [1219, 529] width 64 height 29
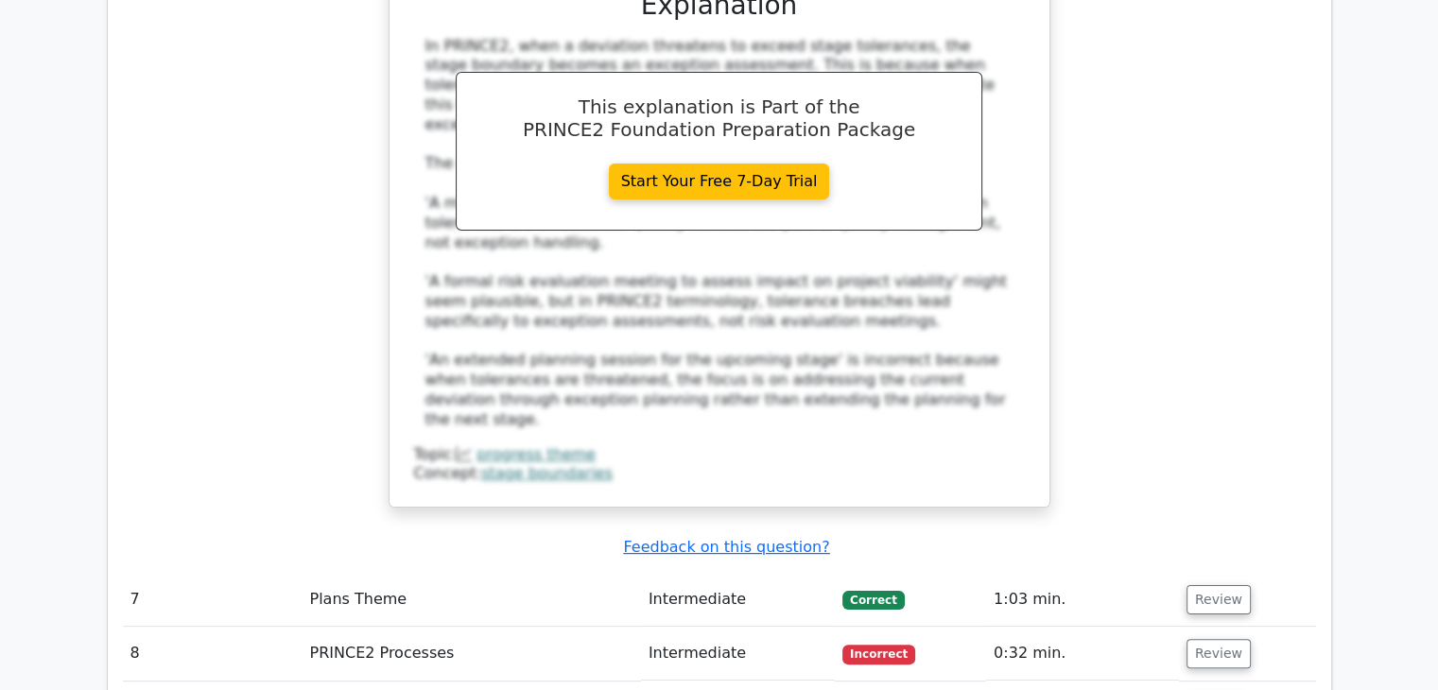
scroll to position [7469, 0]
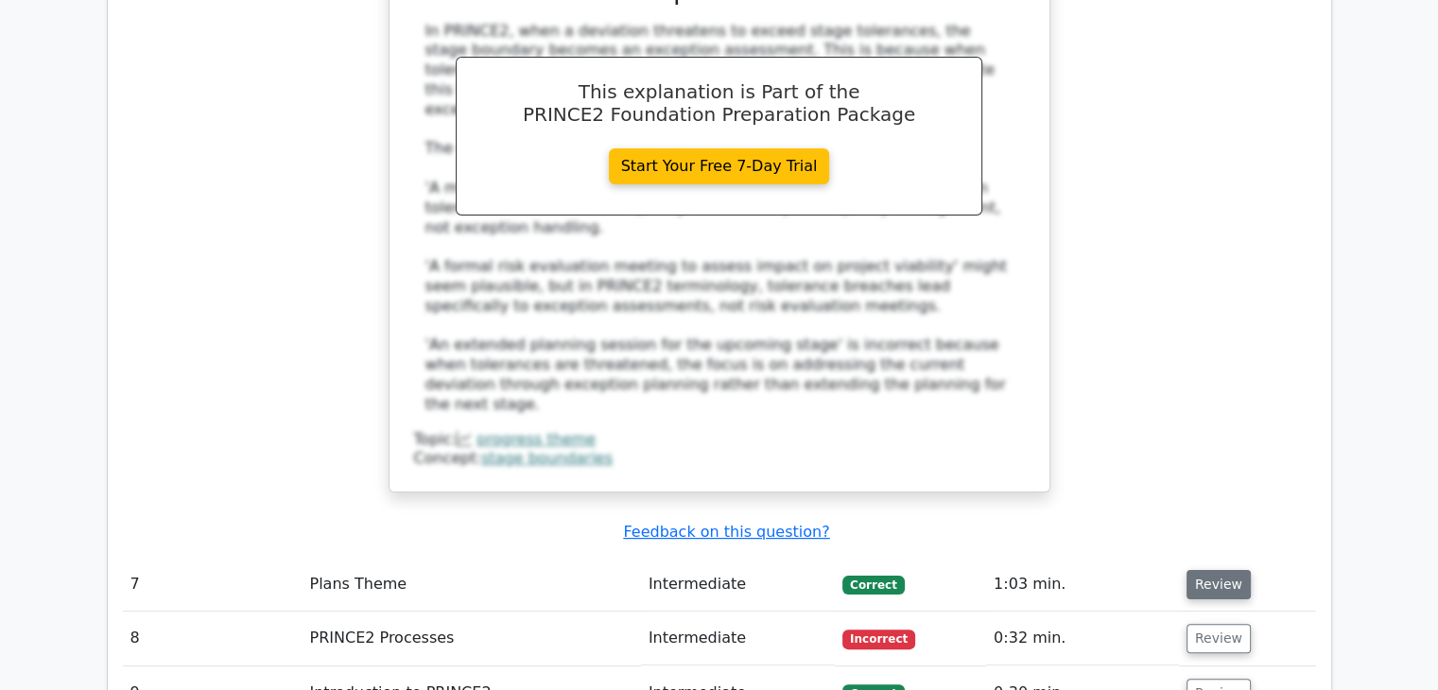
click at [1199, 570] on button "Review" at bounding box center [1219, 584] width 64 height 29
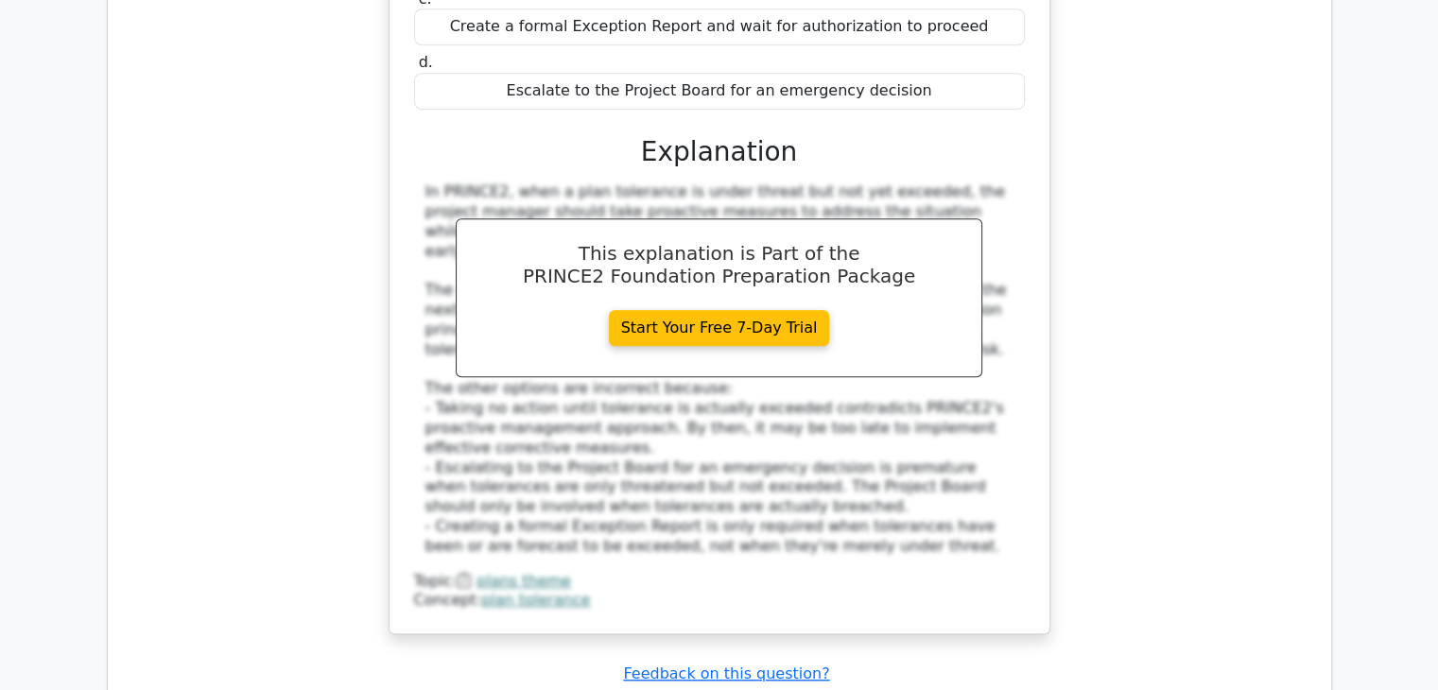
scroll to position [8320, 0]
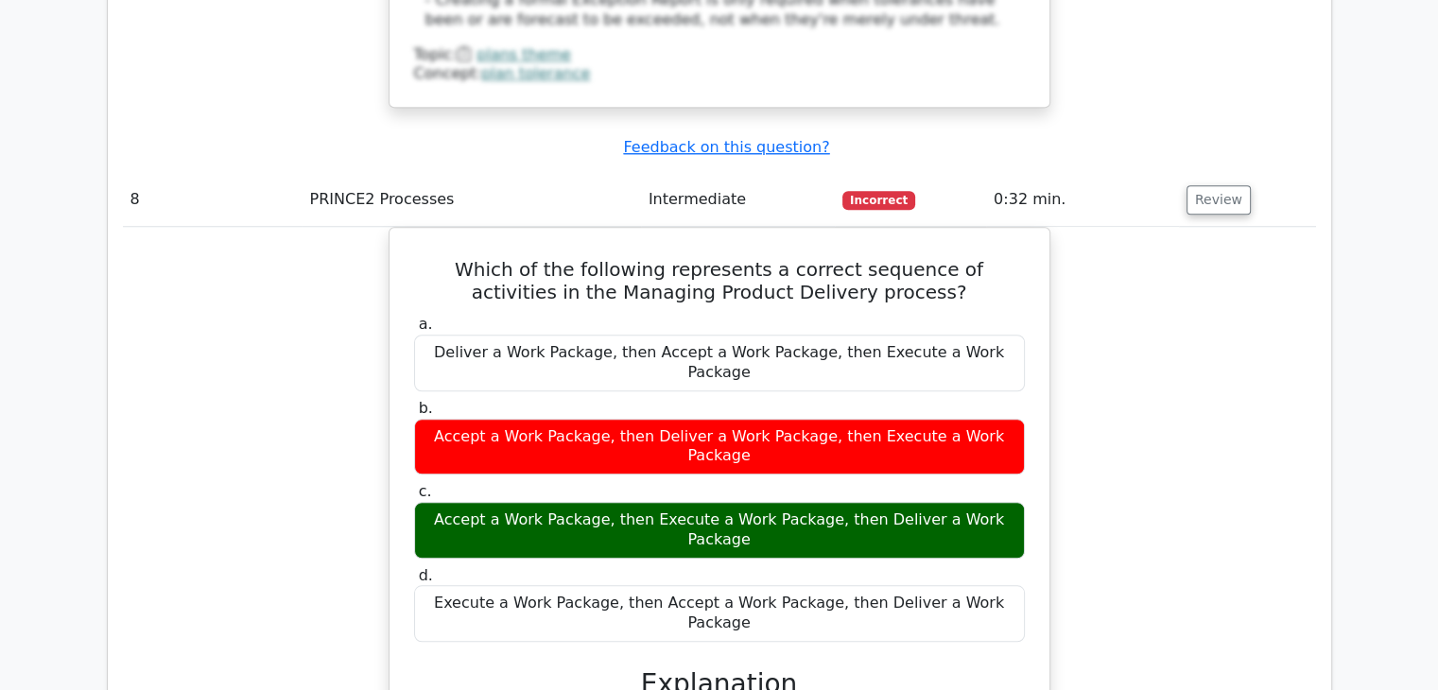
scroll to position [8887, 0]
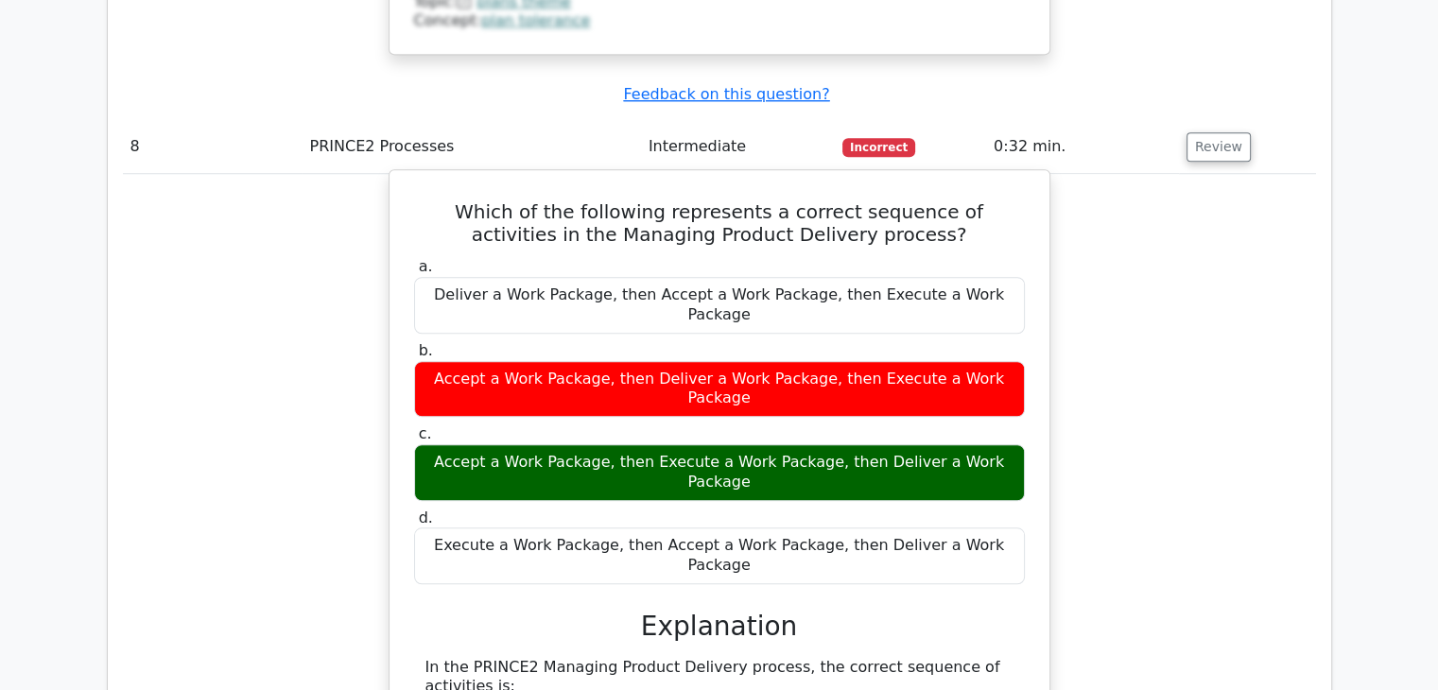
drag, startPoint x: 425, startPoint y: 368, endPoint x: 719, endPoint y: 410, distance: 297.1
copy div "This logical sequence follows how work would naturally flow in a project. The t…"
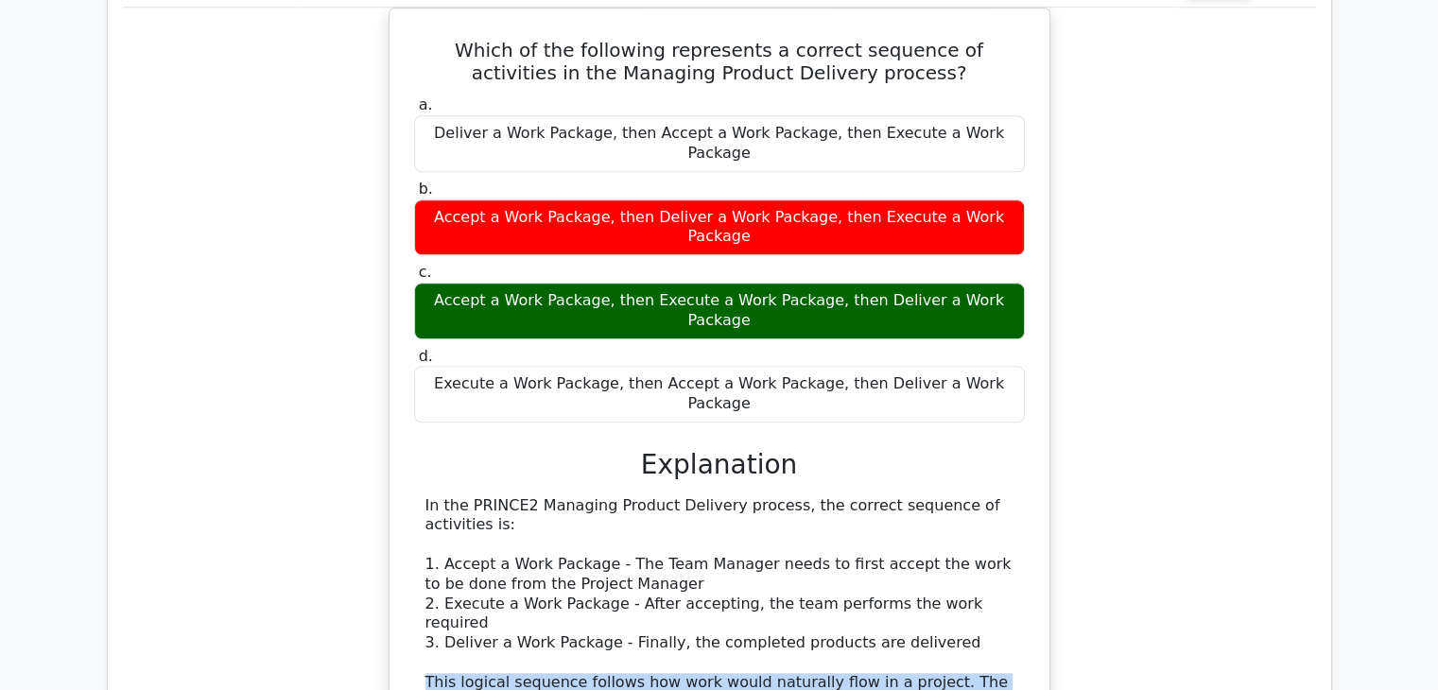
scroll to position [9265, 0]
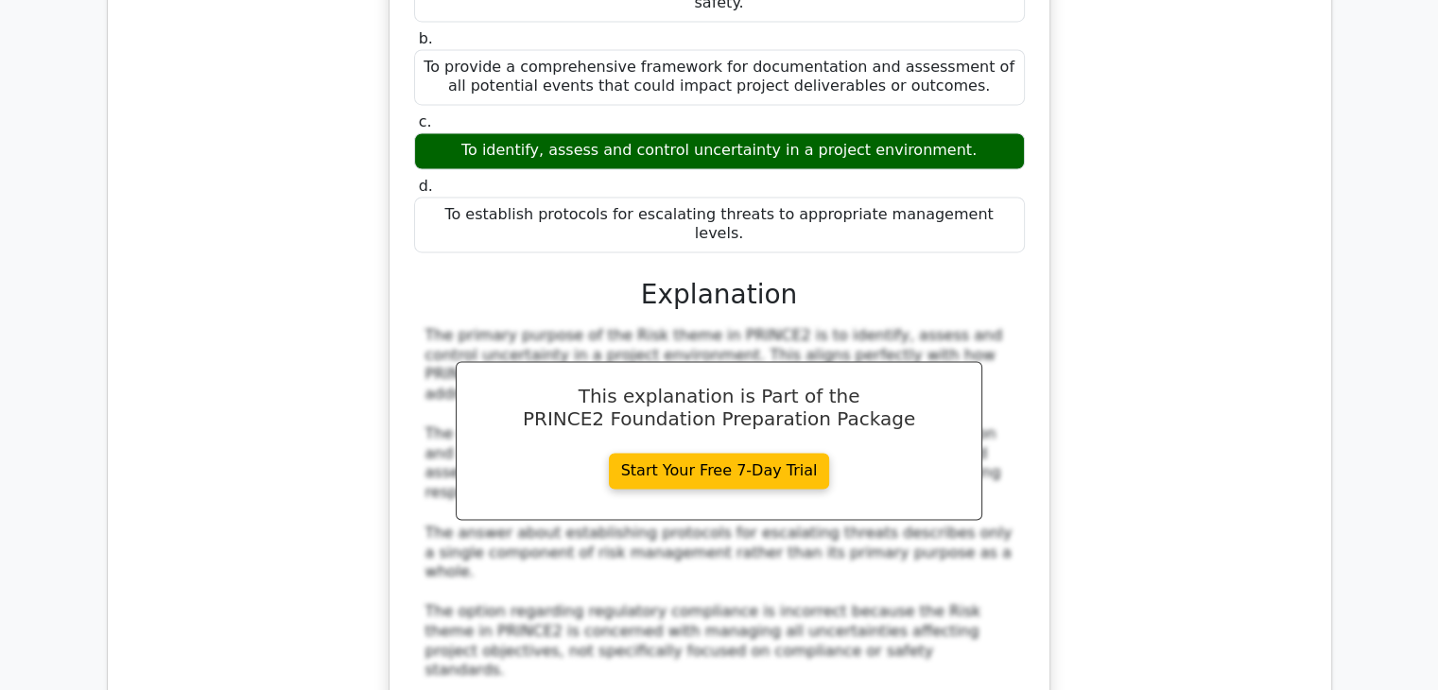
scroll to position [10305, 0]
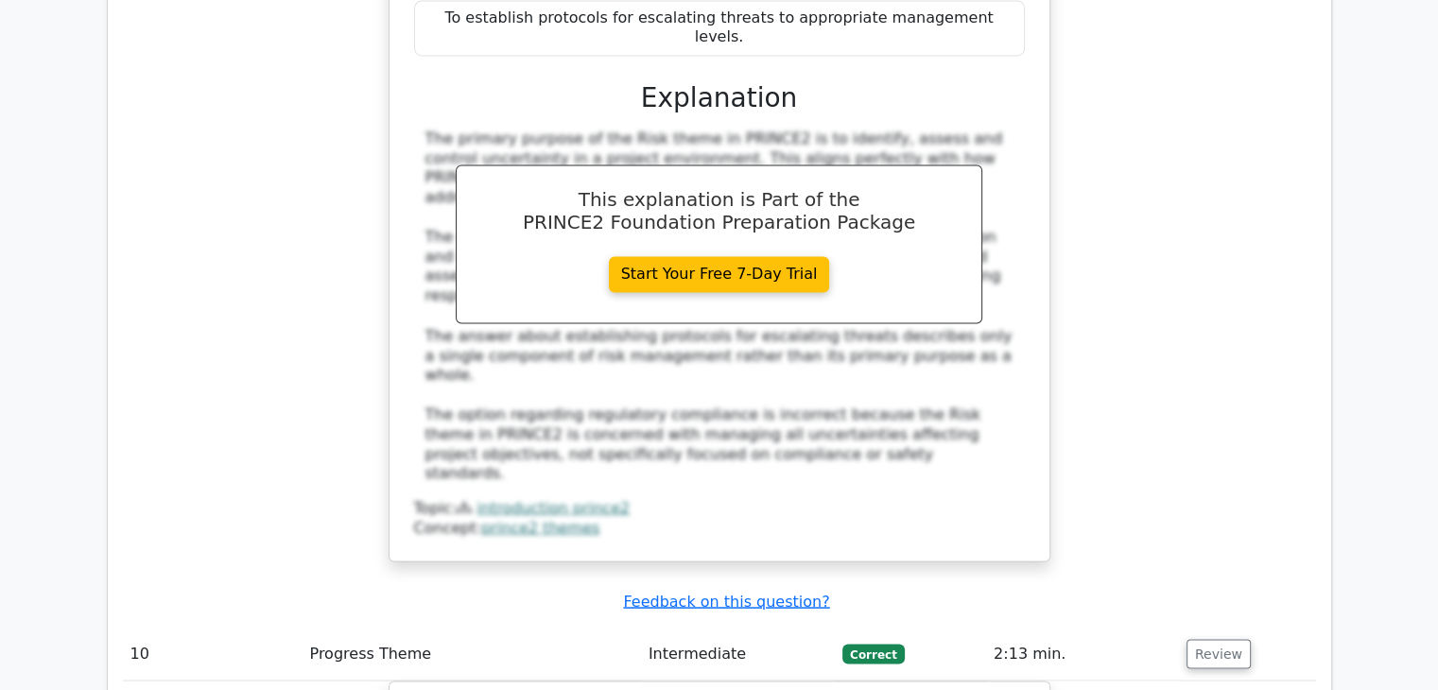
scroll to position [10494, 0]
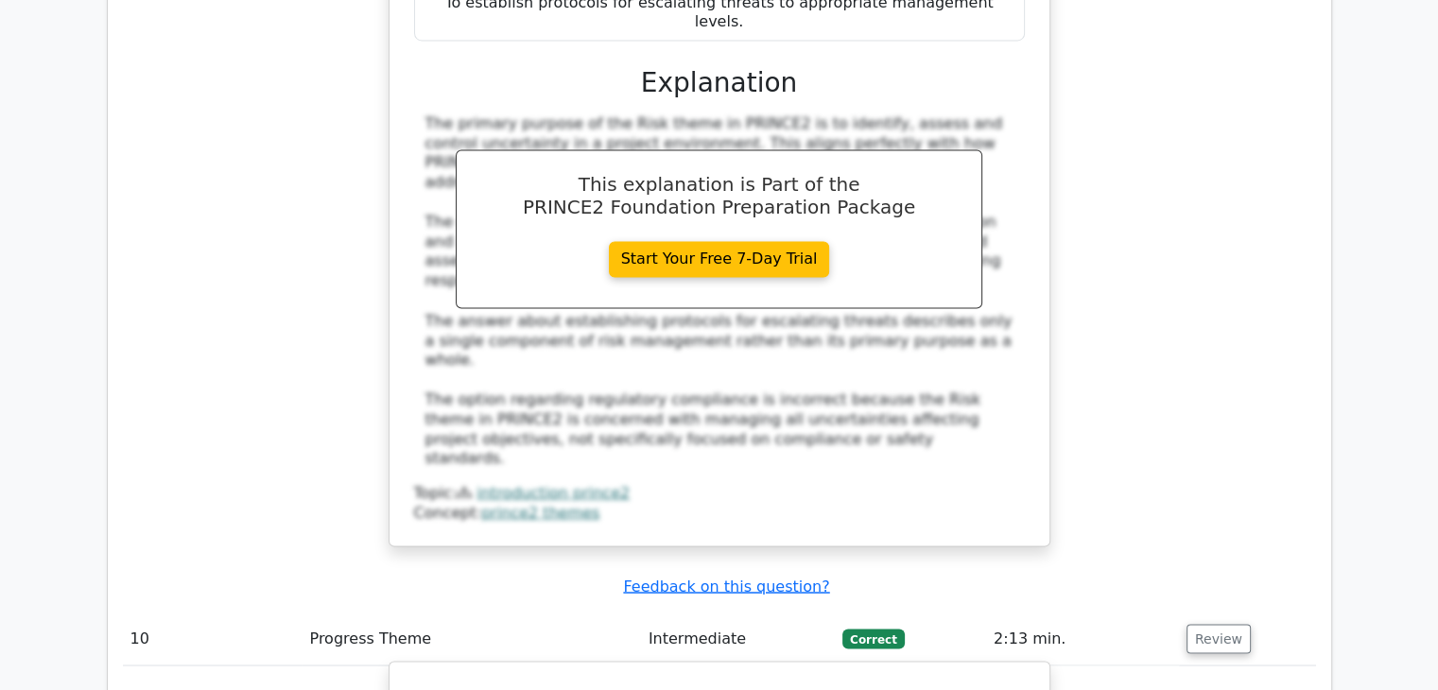
drag, startPoint x: 461, startPoint y: 165, endPoint x: 861, endPoint y: 184, distance: 400.4
copy div "The issue requires a decision that exceeds the tolerances set for the current m…"
